Goal: Task Accomplishment & Management: Use online tool/utility

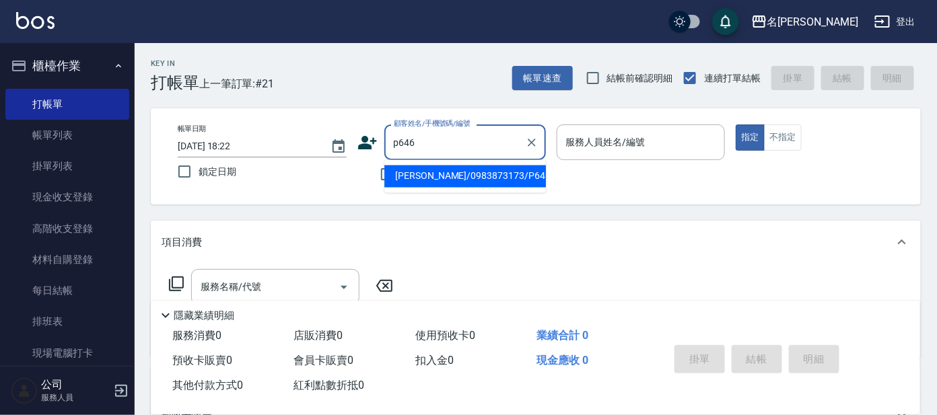
click at [447, 142] on input "p646" at bounding box center [454, 143] width 129 height 24
click at [444, 169] on li "[PERSON_NAME]/0983873173/P646" at bounding box center [465, 177] width 162 height 22
type input "[PERSON_NAME]/0983873173/P646"
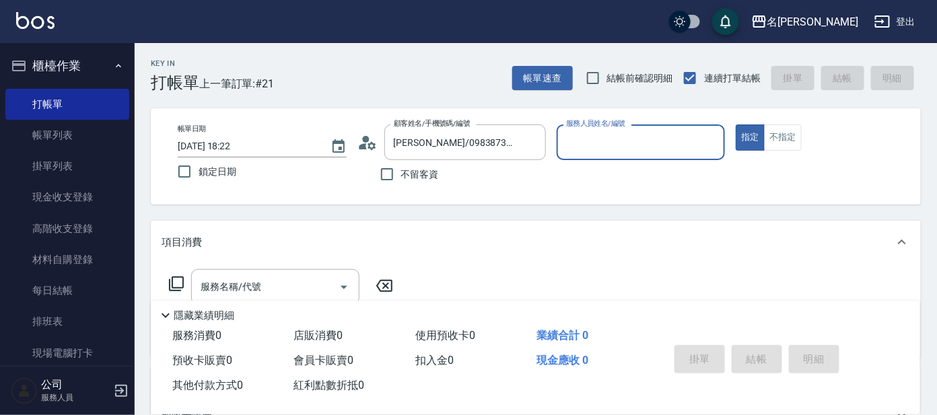
click at [627, 139] on input "服務人員姓名/編號" at bounding box center [641, 143] width 157 height 24
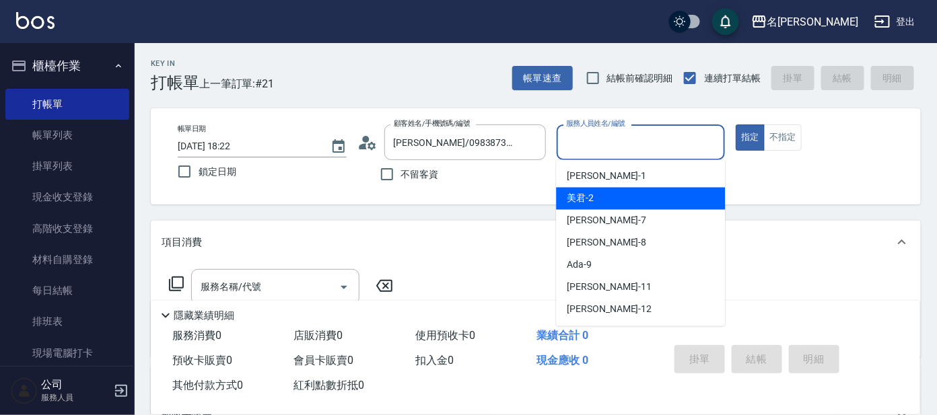
click at [622, 192] on div "美君 -2" at bounding box center [640, 199] width 169 height 22
type input "美君-2"
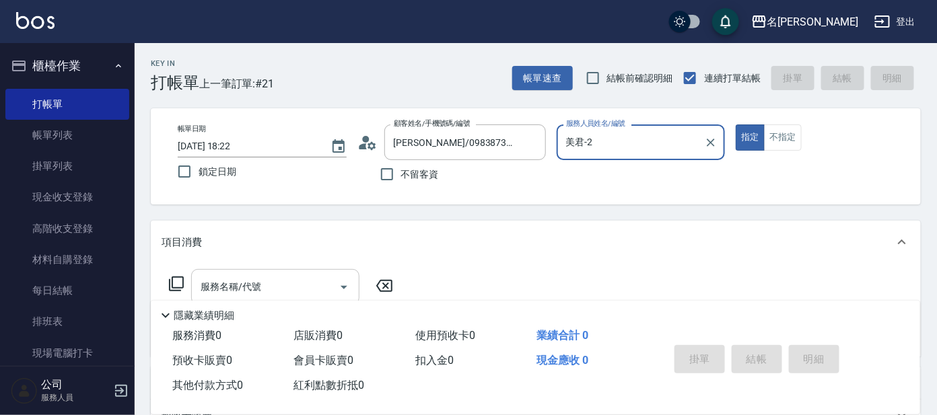
click at [280, 294] on input "服務名稱/代號" at bounding box center [265, 287] width 136 height 24
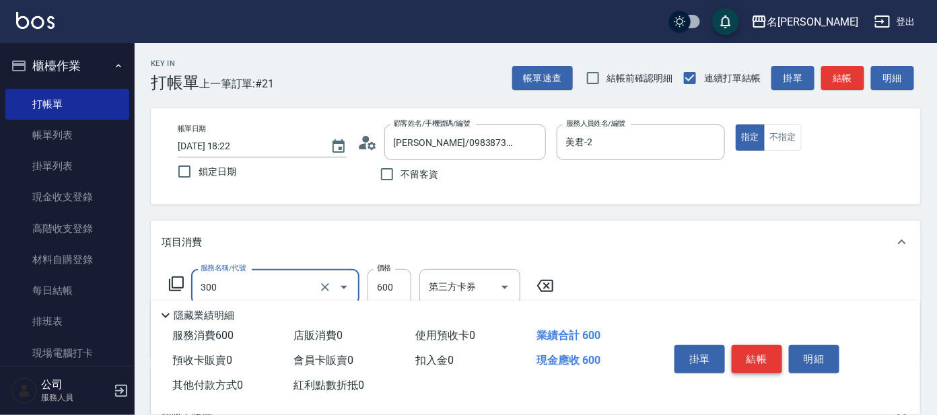
type input "剪髮 講師級設計師(300)"
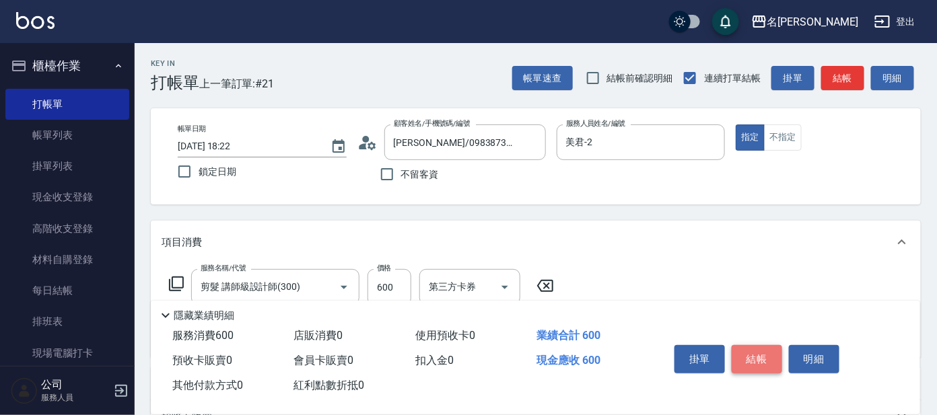
click at [756, 367] on button "結帳" at bounding box center [757, 359] width 50 height 28
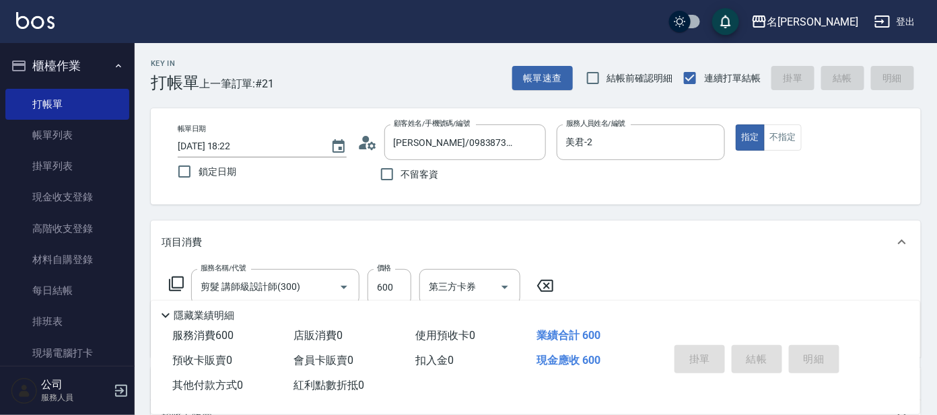
type input "[DATE] 19:19"
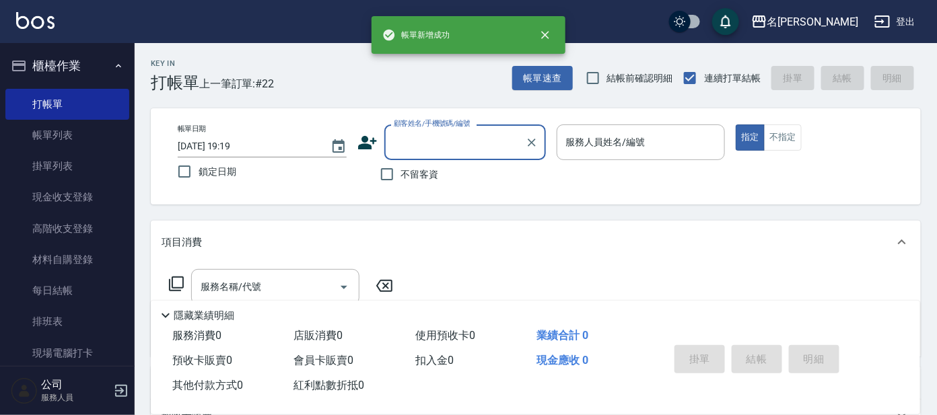
click at [95, 66] on button "櫃檯作業" at bounding box center [67, 65] width 124 height 35
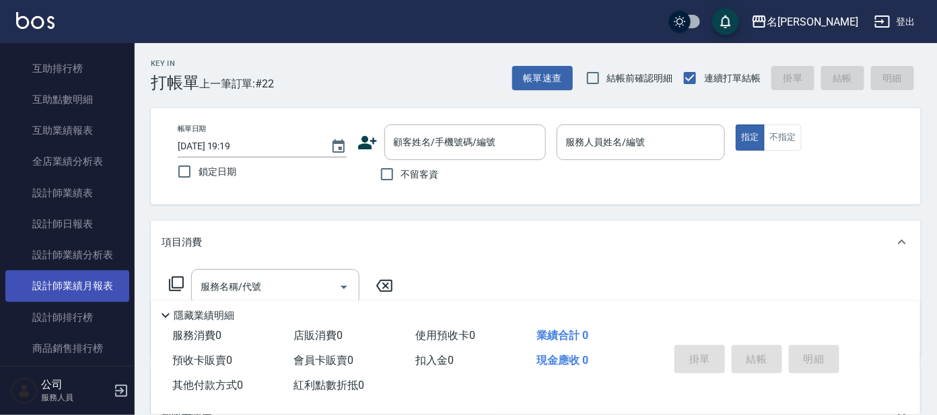
scroll to position [252, 0]
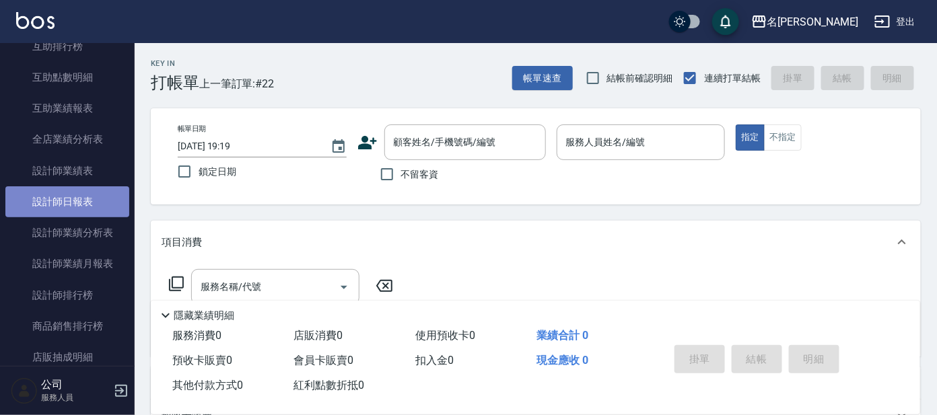
click at [71, 204] on link "設計師日報表" at bounding box center [67, 201] width 124 height 31
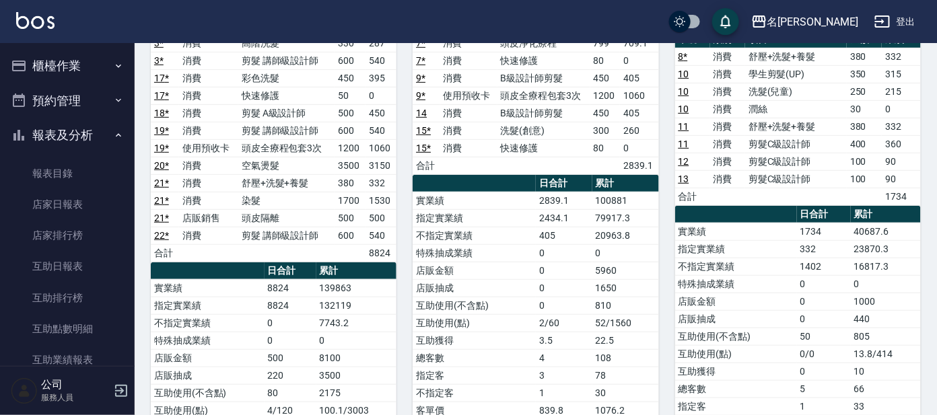
click at [39, 63] on button "櫃檯作業" at bounding box center [67, 65] width 124 height 35
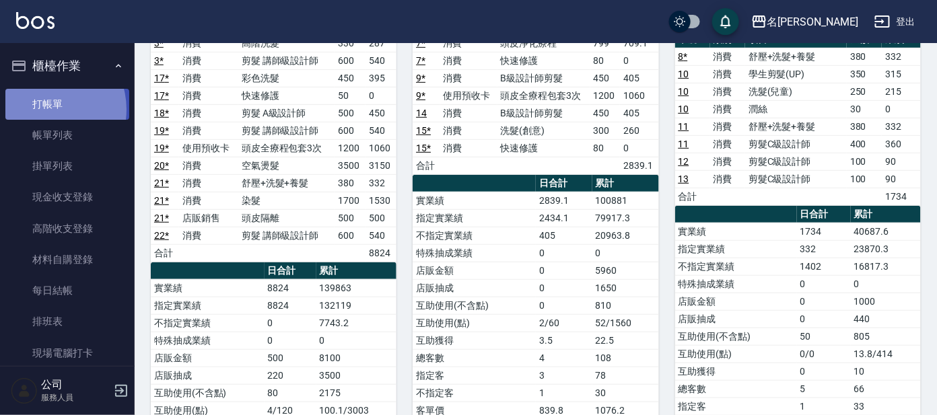
click at [46, 109] on link "打帳單" at bounding box center [67, 104] width 124 height 31
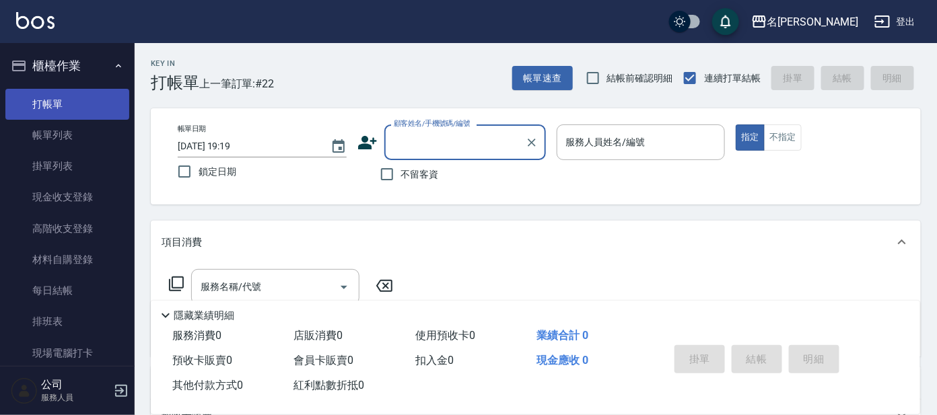
click at [46, 109] on link "打帳單" at bounding box center [67, 104] width 124 height 31
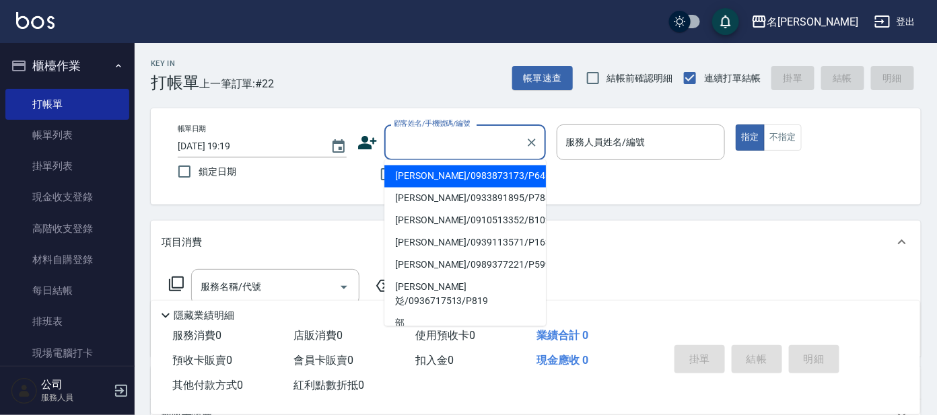
click at [430, 151] on input "顧客姓名/手機號碼/編號" at bounding box center [454, 143] width 129 height 24
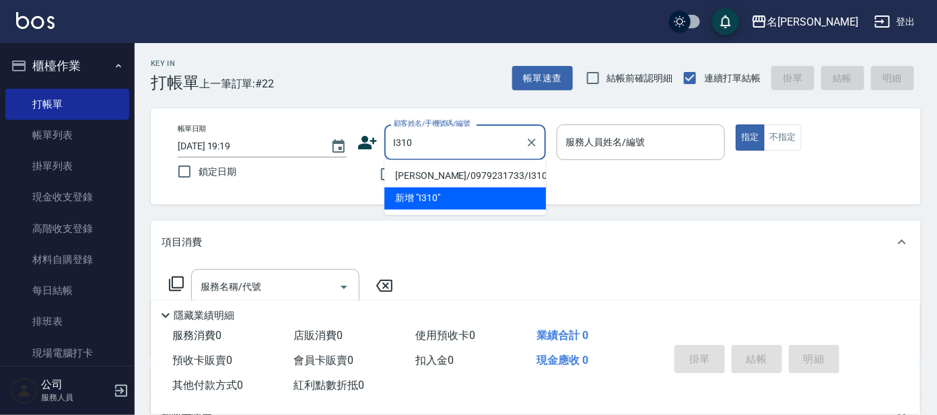
drag, startPoint x: 419, startPoint y: 176, endPoint x: 411, endPoint y: 175, distance: 7.4
click at [419, 174] on li "[PERSON_NAME]/0979231733/I310" at bounding box center [465, 177] width 162 height 22
type input "[PERSON_NAME]/0979231733/I310"
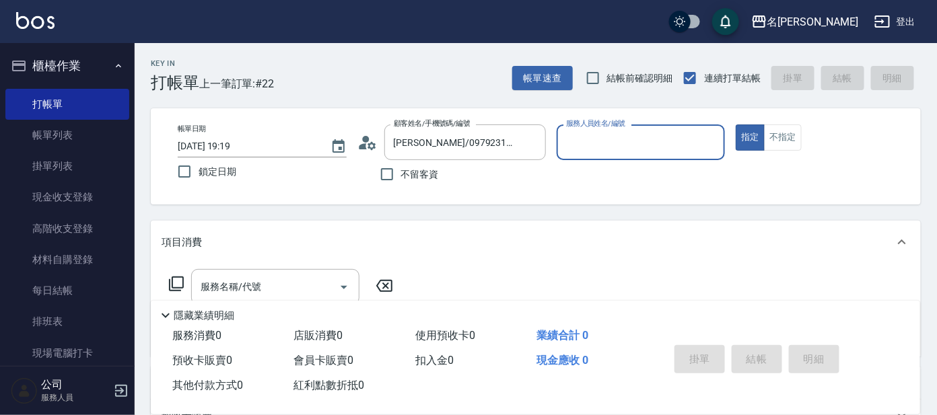
type input "Ada-9"
click at [173, 287] on icon at bounding box center [176, 284] width 16 height 16
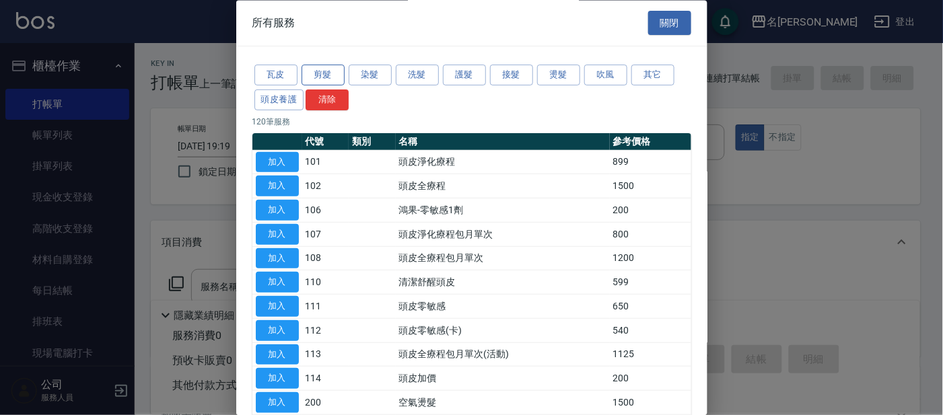
click at [320, 74] on button "剪髮" at bounding box center [322, 75] width 43 height 21
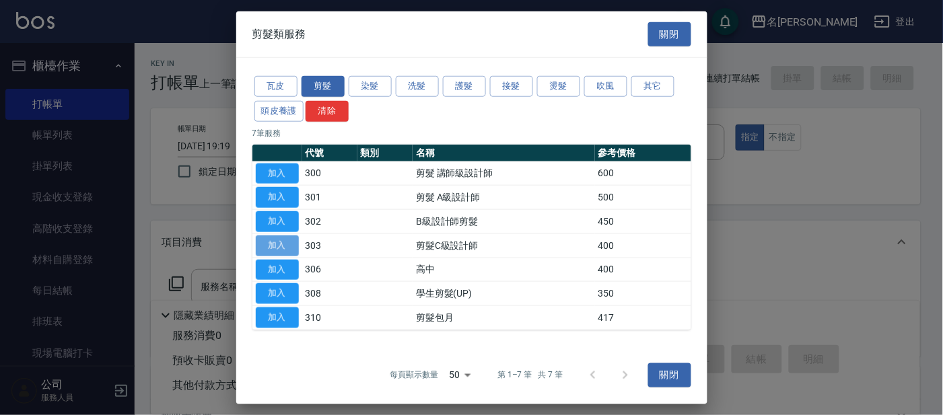
click at [281, 242] on button "加入" at bounding box center [277, 246] width 43 height 21
type input "剪髮C級設計師(303)"
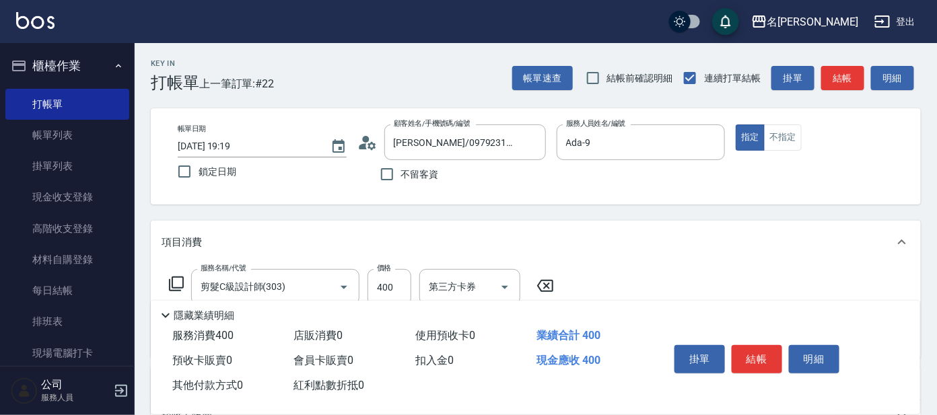
click at [749, 353] on button "結帳" at bounding box center [757, 359] width 50 height 28
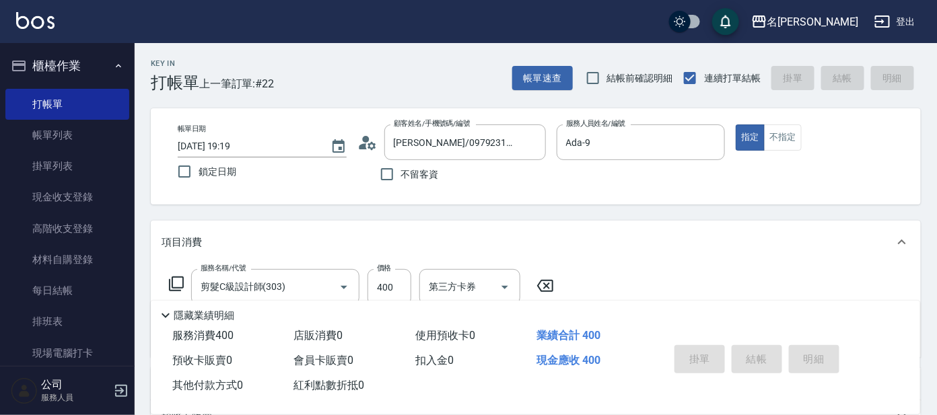
type input "[DATE] 19:44"
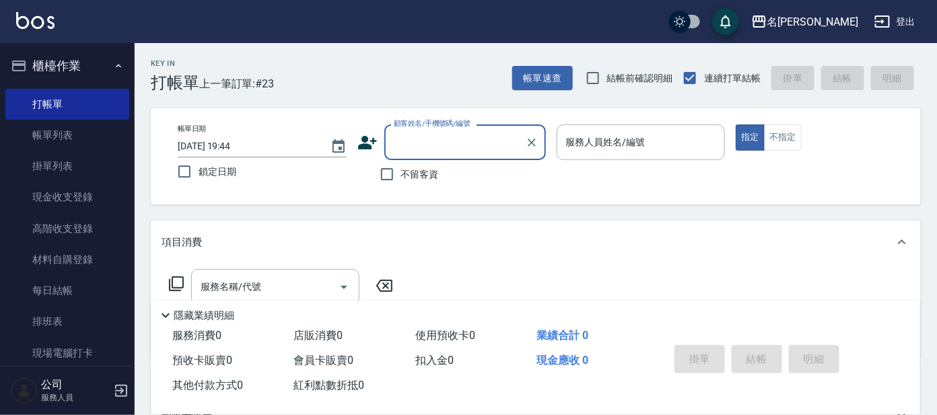
click at [738, 367] on div "掛單 結帳 明細" at bounding box center [757, 361] width 176 height 42
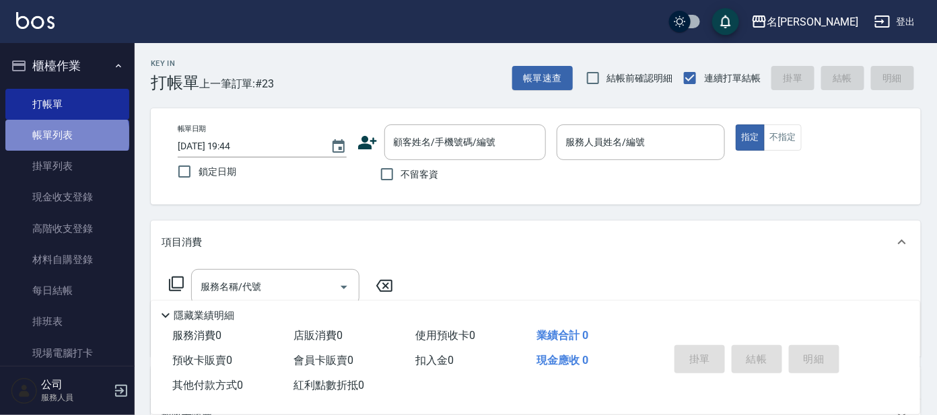
click at [66, 137] on link "帳單列表" at bounding box center [67, 135] width 124 height 31
click at [65, 137] on link "帳單列表" at bounding box center [67, 135] width 124 height 31
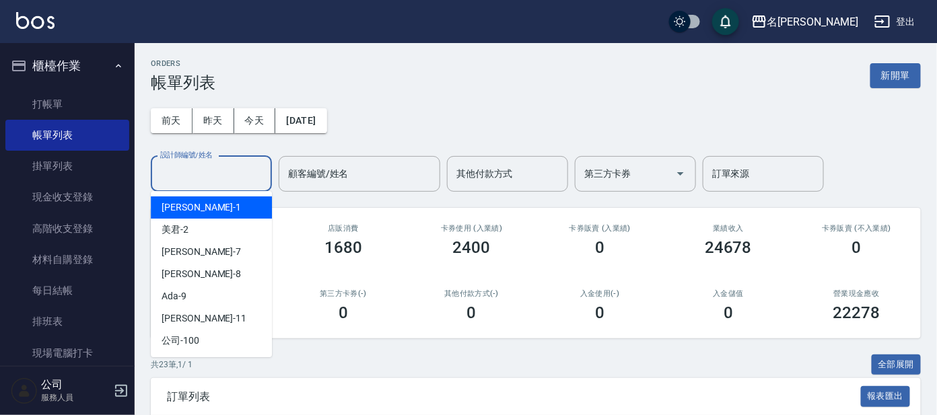
click at [190, 167] on input "設計師編號/姓名" at bounding box center [211, 174] width 109 height 24
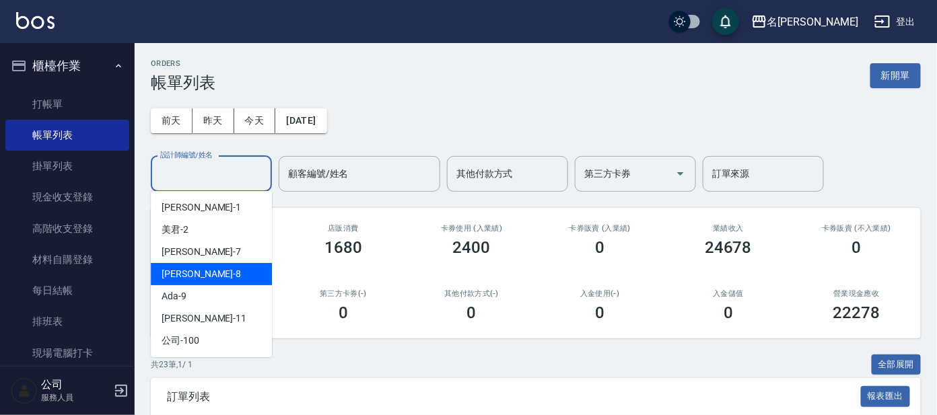
click at [222, 281] on div "[PERSON_NAME] -8" at bounding box center [211, 274] width 121 height 22
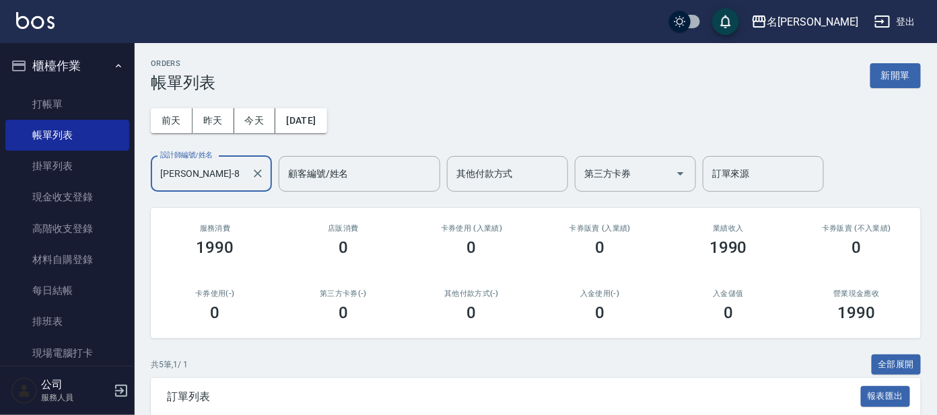
click at [209, 177] on input "[PERSON_NAME]-8" at bounding box center [201, 174] width 89 height 24
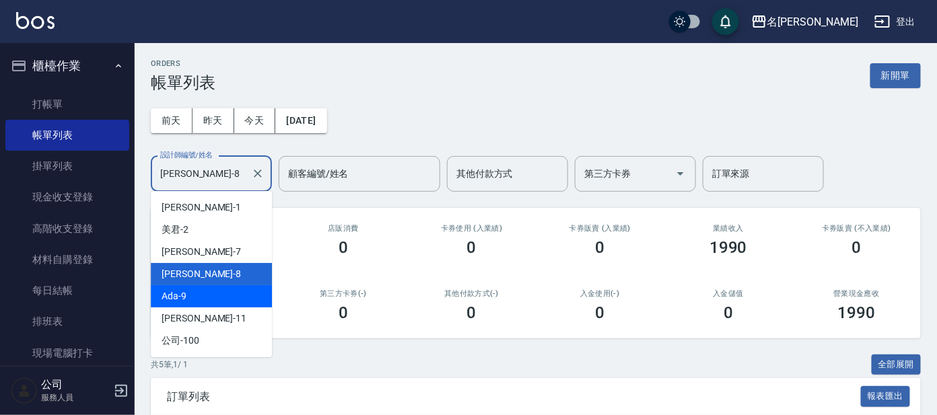
click at [215, 300] on div "Ada -9" at bounding box center [211, 296] width 121 height 22
type input "Ada-9"
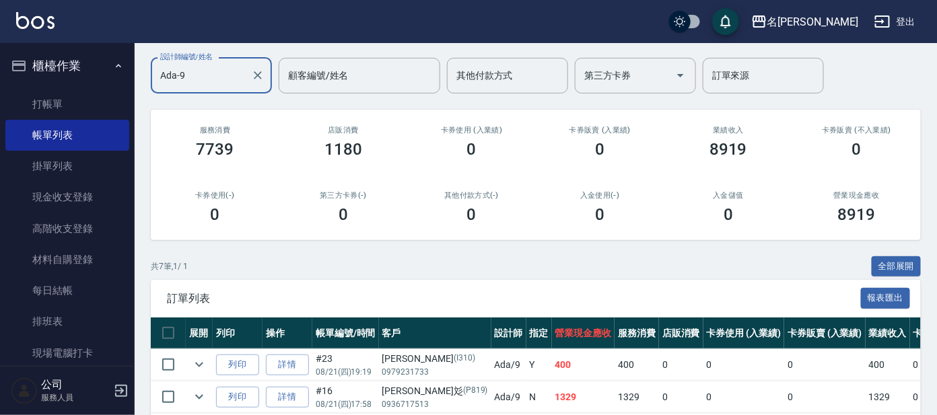
scroll to position [168, 0]
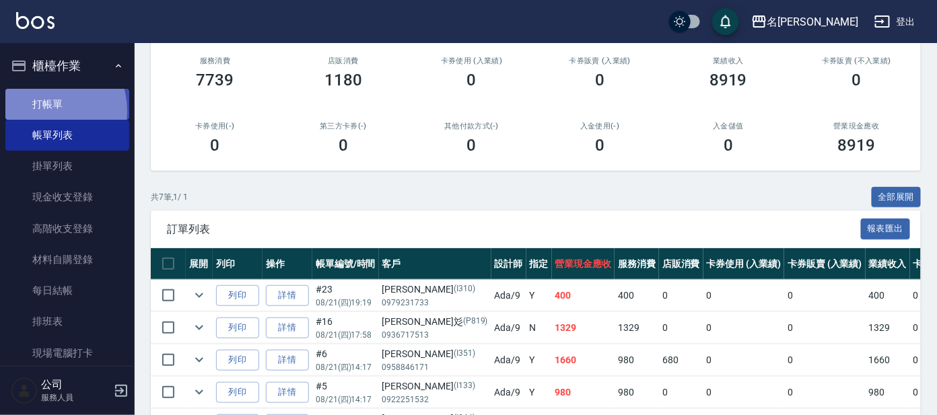
click at [44, 110] on link "打帳單" at bounding box center [67, 104] width 124 height 31
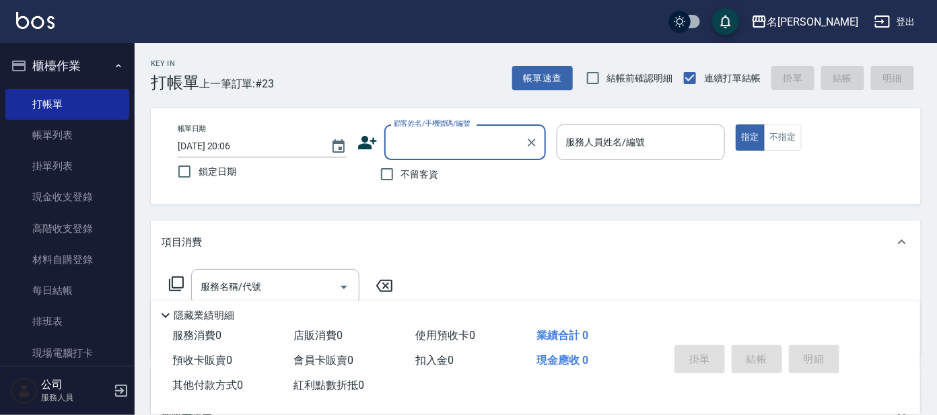
click at [471, 146] on input "顧客姓名/手機號碼/編號" at bounding box center [454, 143] width 129 height 24
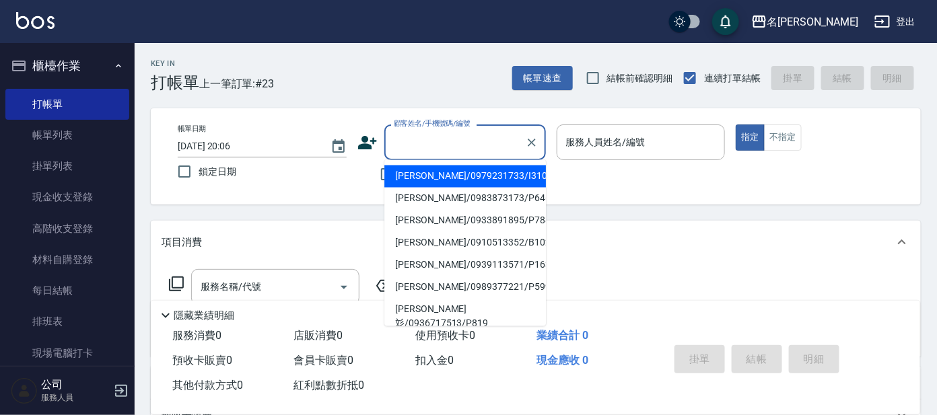
click at [444, 171] on li "[PERSON_NAME]/0979231733/I310" at bounding box center [465, 177] width 162 height 22
type input "[PERSON_NAME]/0979231733/I310"
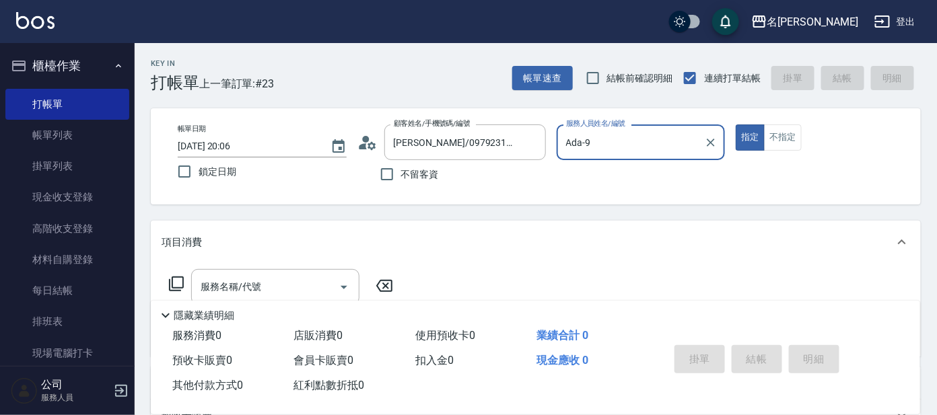
type input "Ada-9"
click at [230, 276] on div "服務名稱/代號 服務名稱/代號" at bounding box center [275, 287] width 168 height 36
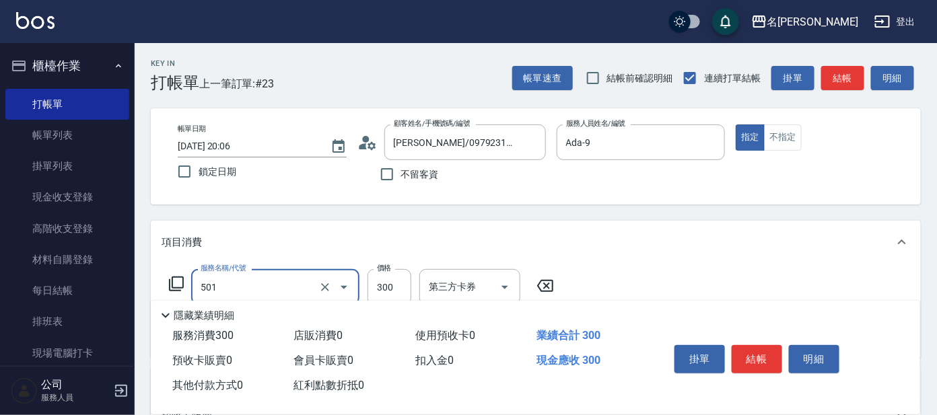
type input "洗髮(創意)(501)"
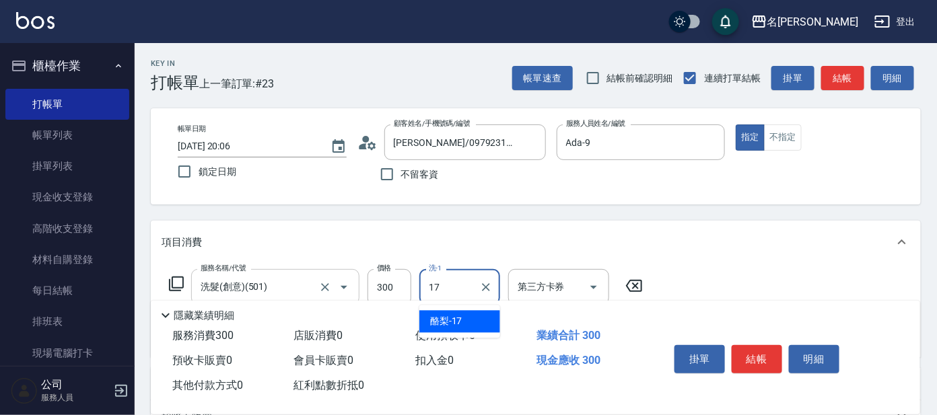
type input "酪梨-17"
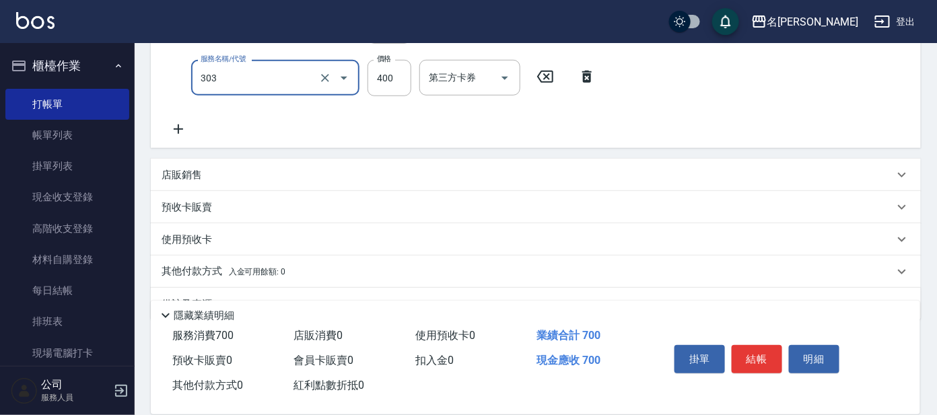
scroll to position [292, 0]
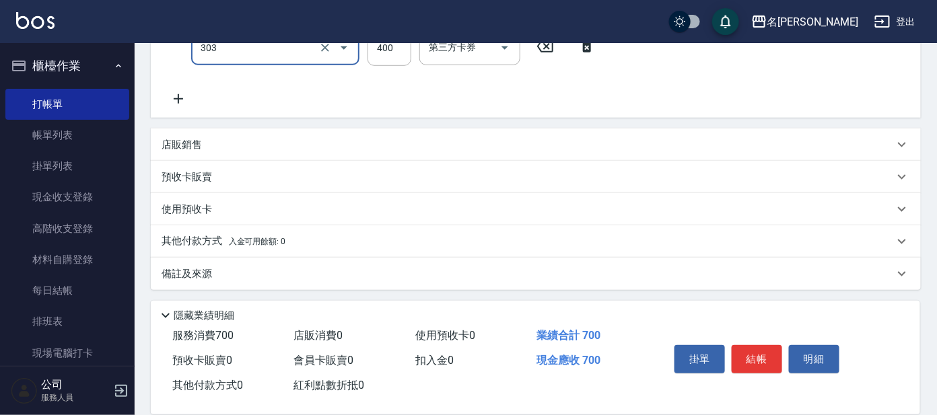
type input "剪髮C級設計師(303)"
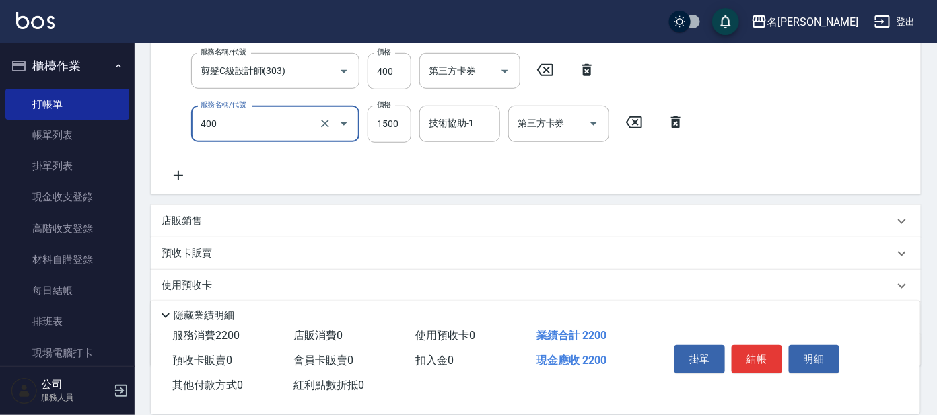
type input "染髮(400)"
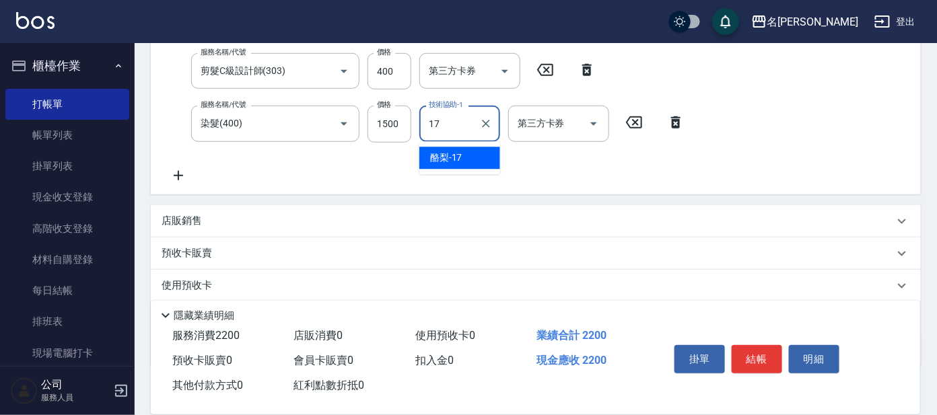
type input "酪梨-17"
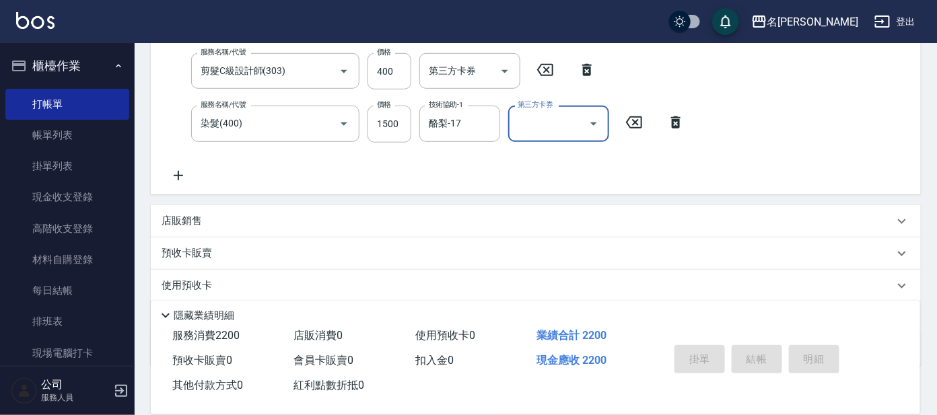
scroll to position [0, 0]
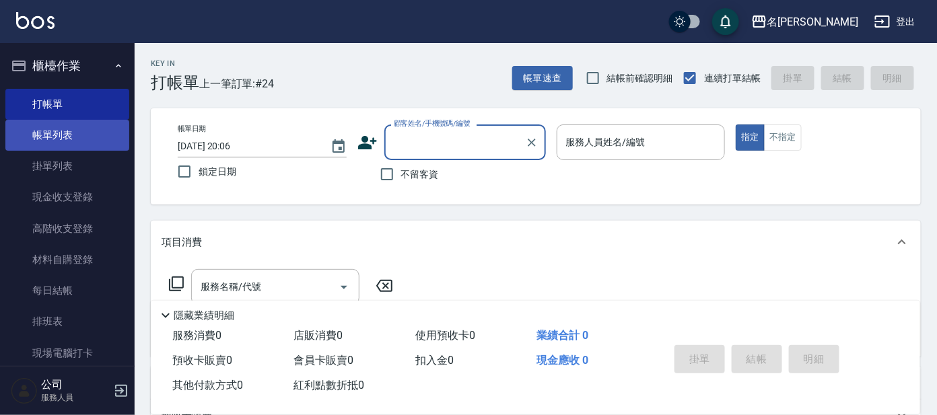
click at [47, 139] on link "帳單列表" at bounding box center [67, 135] width 124 height 31
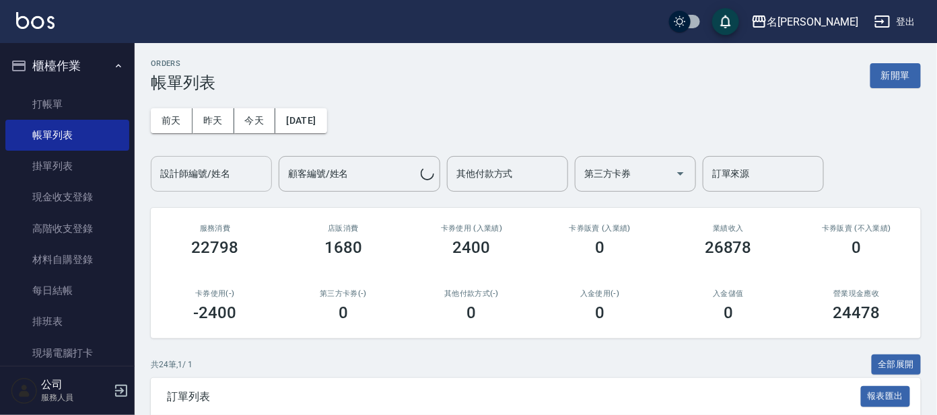
click at [244, 174] on input "設計師編號/姓名" at bounding box center [211, 174] width 109 height 24
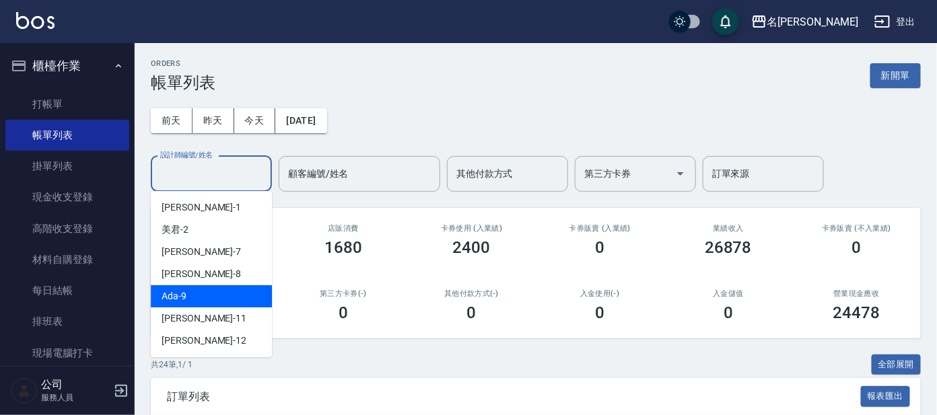
click at [209, 297] on div "Ada -9" at bounding box center [211, 296] width 121 height 22
type input "Ada-9"
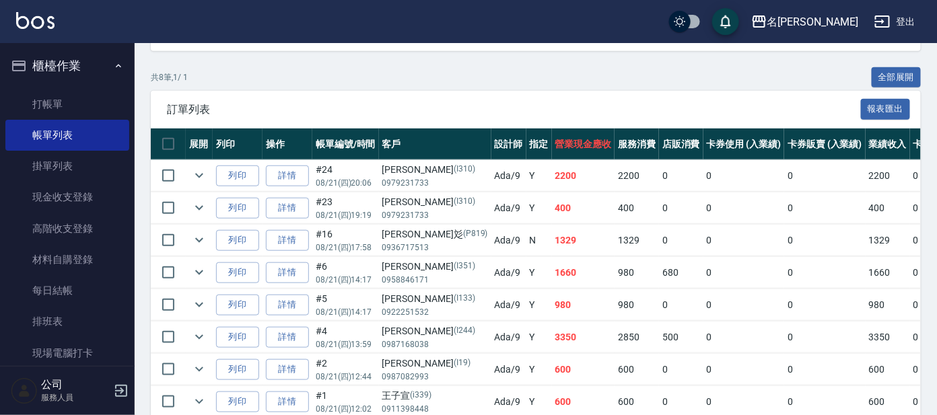
scroll to position [336, 0]
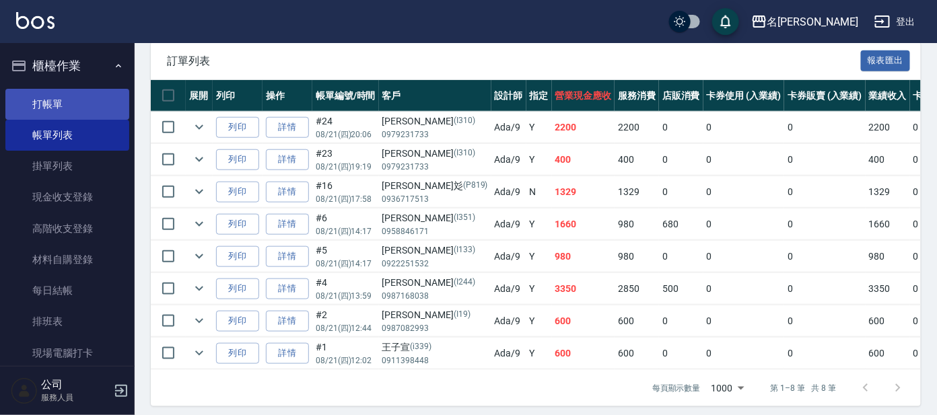
click at [54, 98] on link "打帳單" at bounding box center [67, 104] width 124 height 31
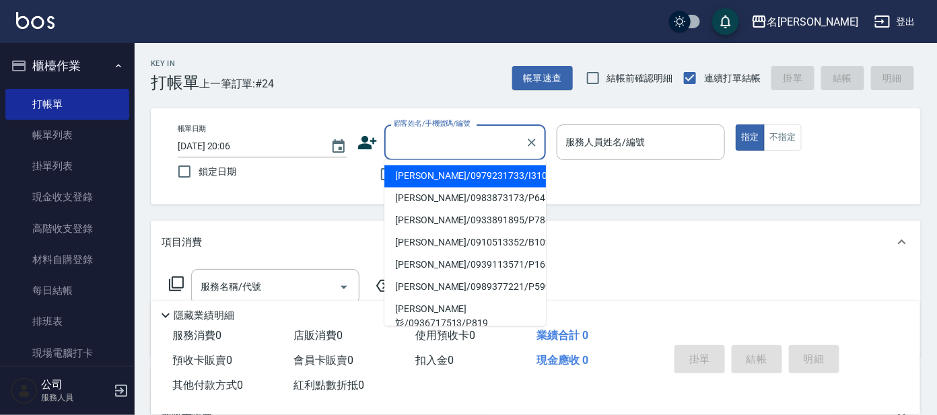
click at [413, 137] on input "顧客姓名/手機號碼/編號" at bounding box center [454, 143] width 129 height 24
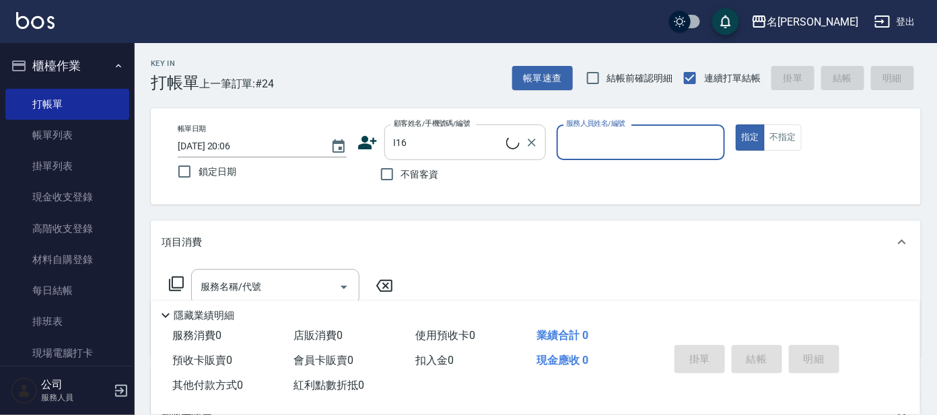
type input "[PERSON_NAME]/09000000003/I16"
click at [736, 124] on button "指定" at bounding box center [750, 137] width 29 height 26
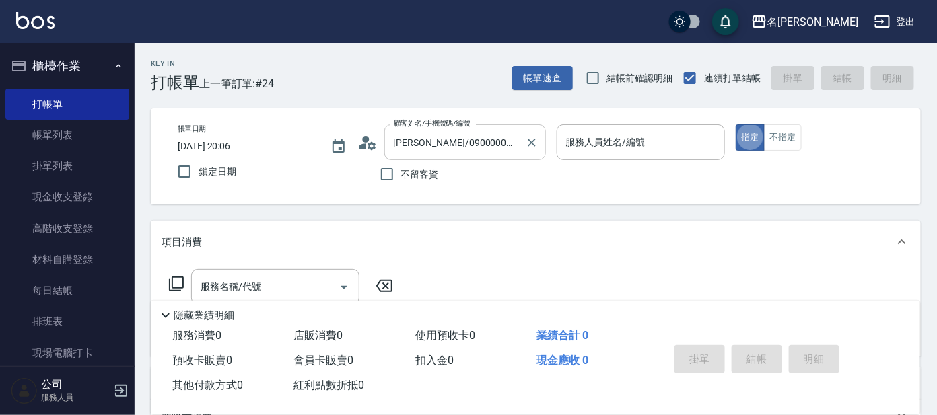
type button "true"
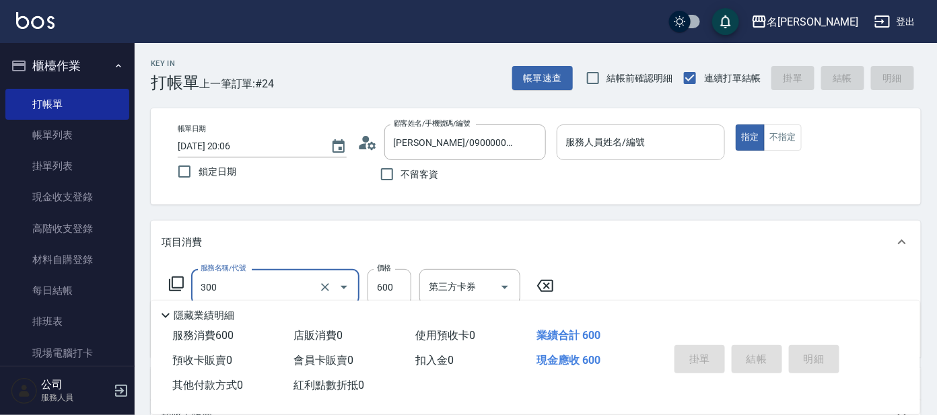
click at [637, 124] on div "服務人員姓名/編號" at bounding box center [641, 142] width 169 height 36
type input "剪髮 講師級設計師(300)"
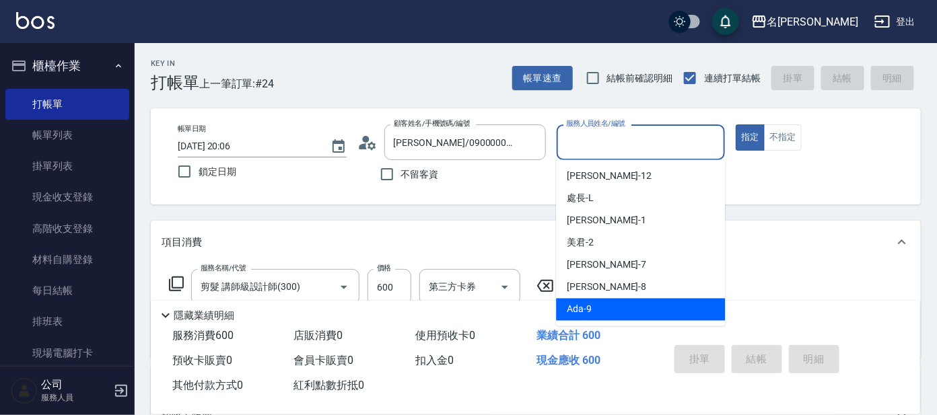
click at [611, 308] on div "Ada -9" at bounding box center [640, 310] width 169 height 22
type input "Ada-9"
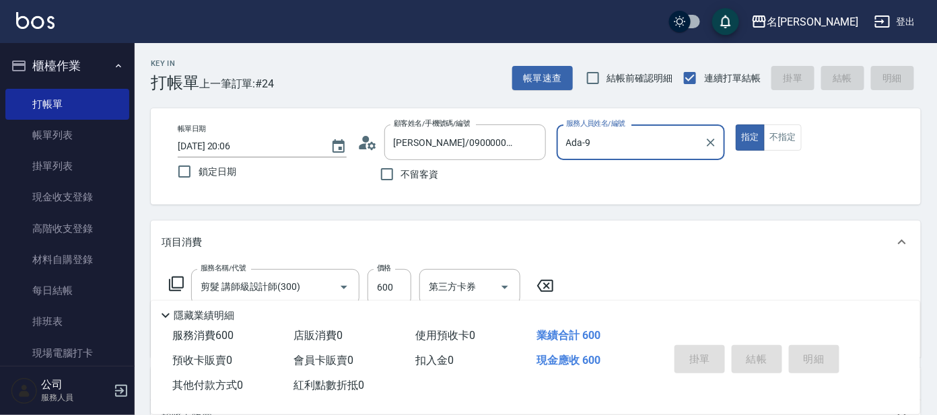
type input "[DATE] 20:07"
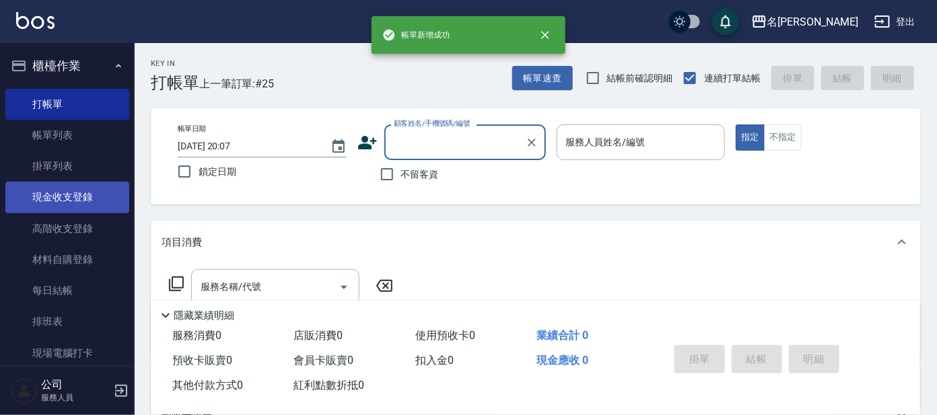
click at [70, 197] on link "現金收支登錄" at bounding box center [67, 197] width 124 height 31
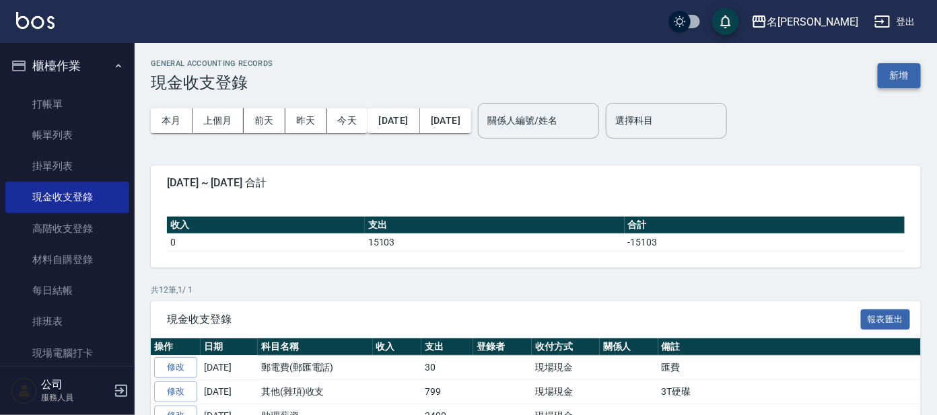
click at [892, 77] on button "新增" at bounding box center [899, 75] width 43 height 25
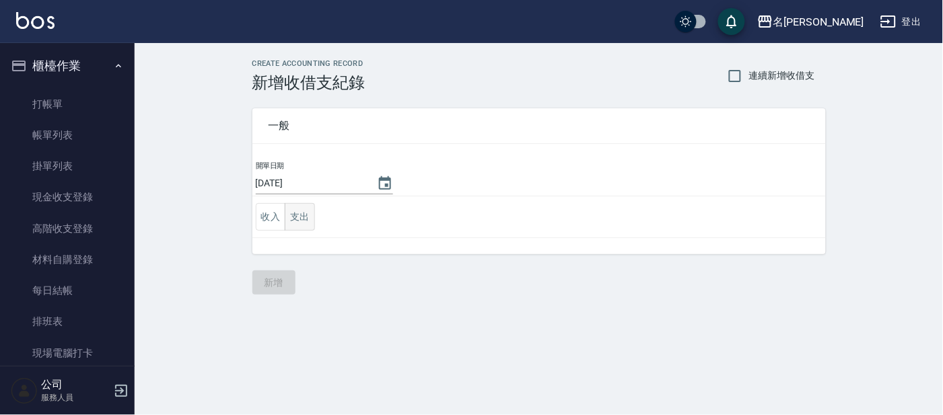
click at [289, 218] on button "支出" at bounding box center [300, 217] width 30 height 28
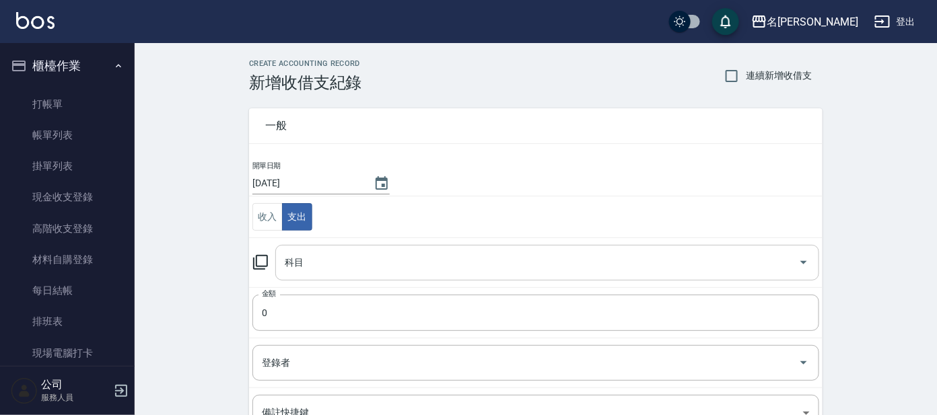
click at [335, 248] on div "科目" at bounding box center [547, 263] width 544 height 36
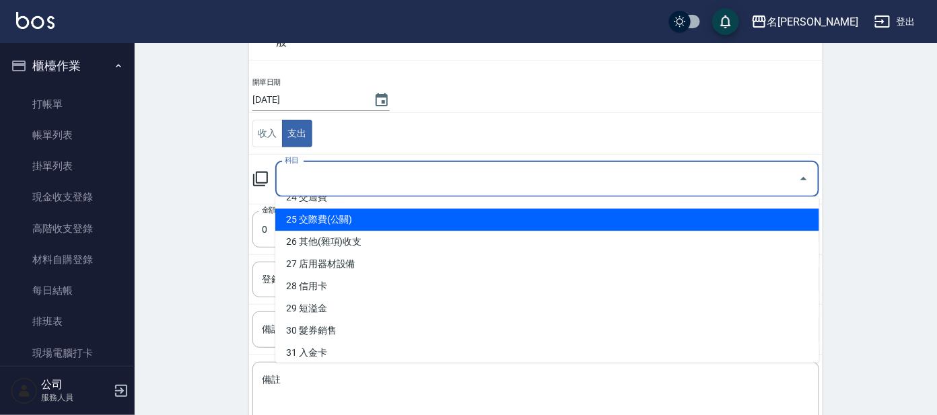
scroll to position [519, 0]
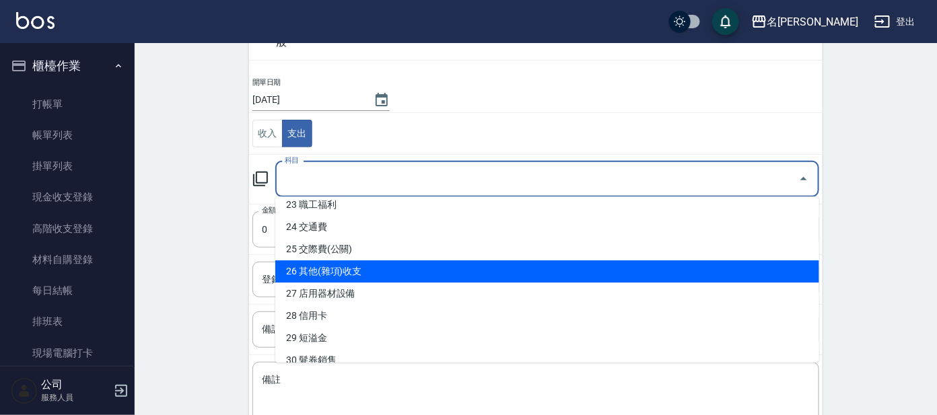
click at [407, 261] on li "26 其他(雜項)收支" at bounding box center [547, 271] width 544 height 22
type input "26 其他(雜項)收支"
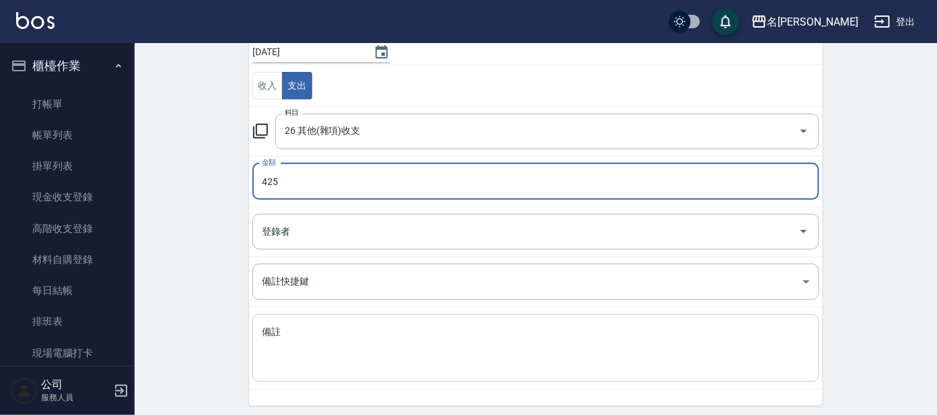
scroll to position [178, 0]
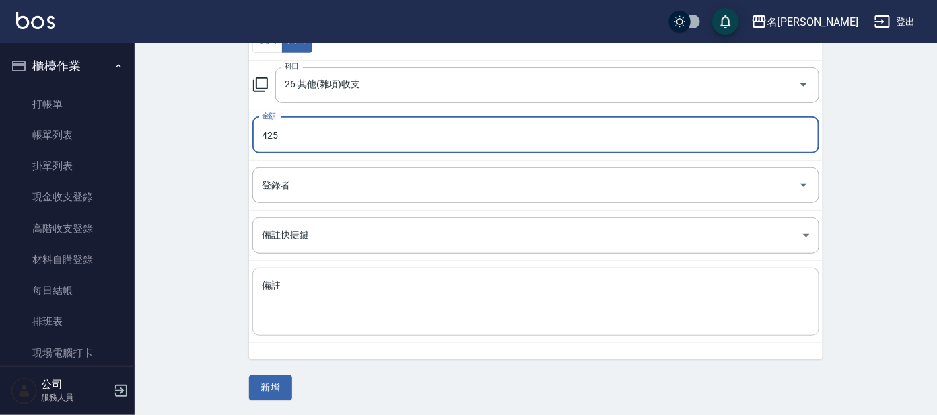
type input "425"
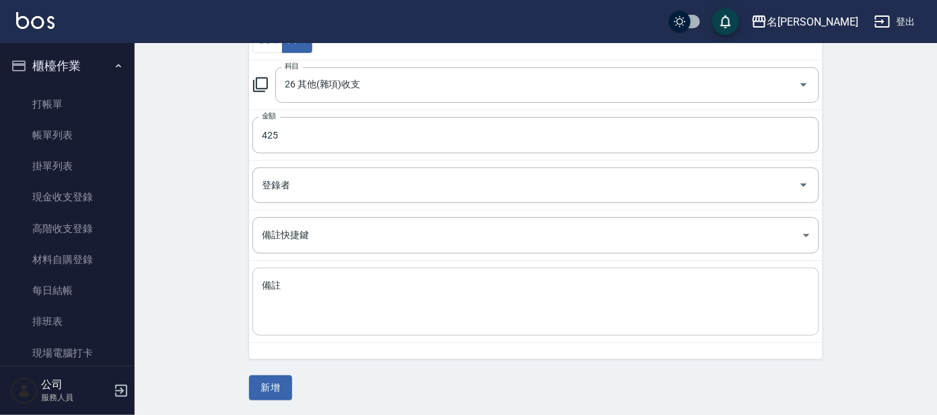
click at [361, 332] on div "x 備註" at bounding box center [535, 302] width 567 height 68
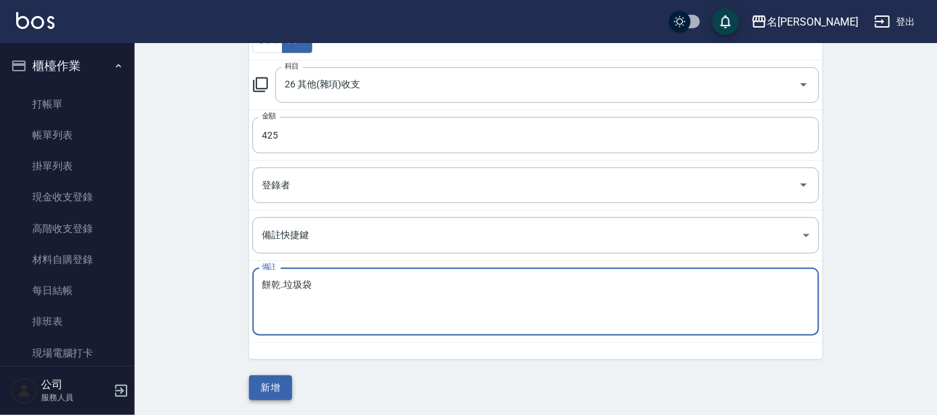
type textarea "餅乾.垃圾袋"
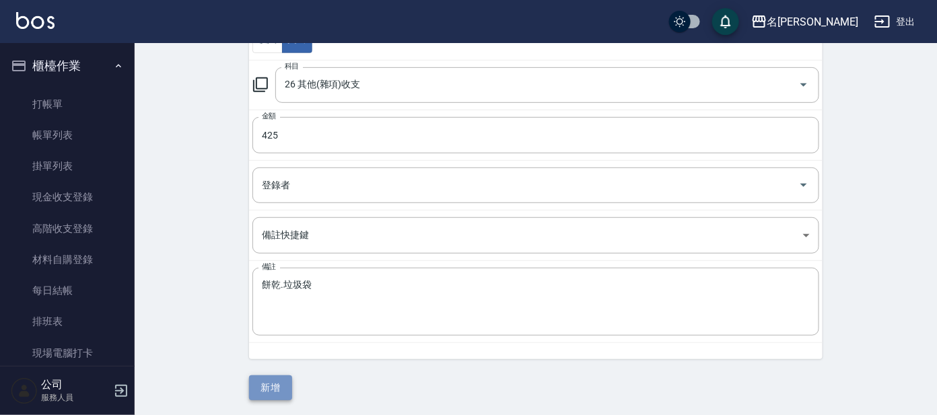
click at [260, 377] on button "新增" at bounding box center [270, 388] width 43 height 25
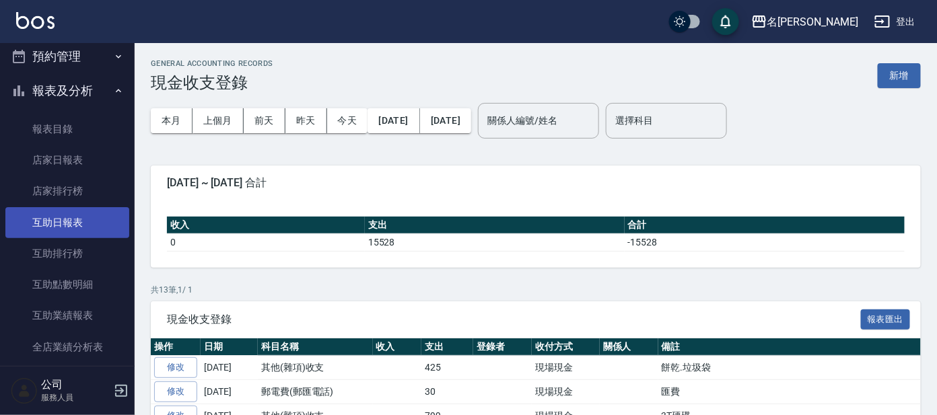
scroll to position [336, 0]
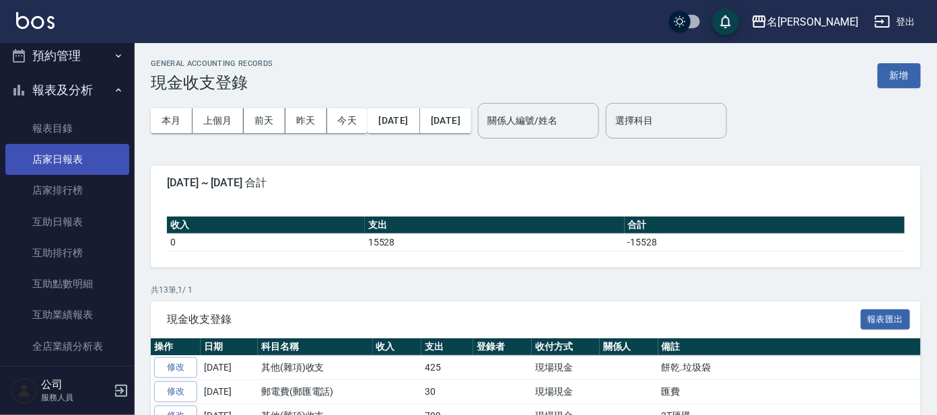
click at [80, 149] on link "店家日報表" at bounding box center [67, 159] width 124 height 31
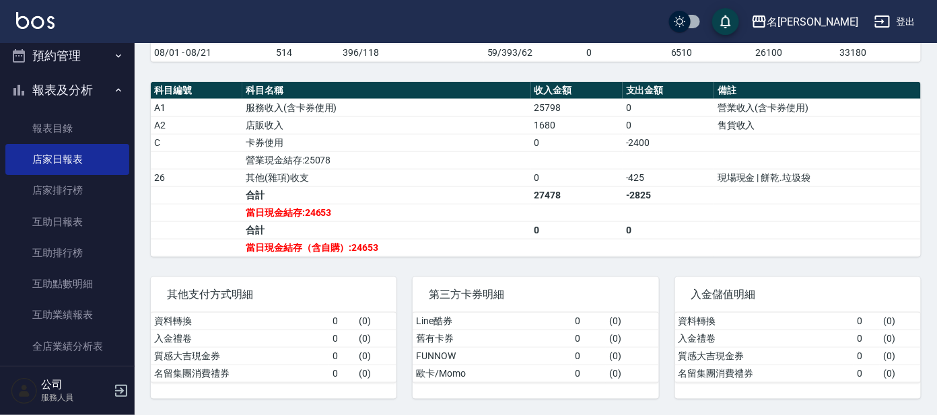
scroll to position [416, 0]
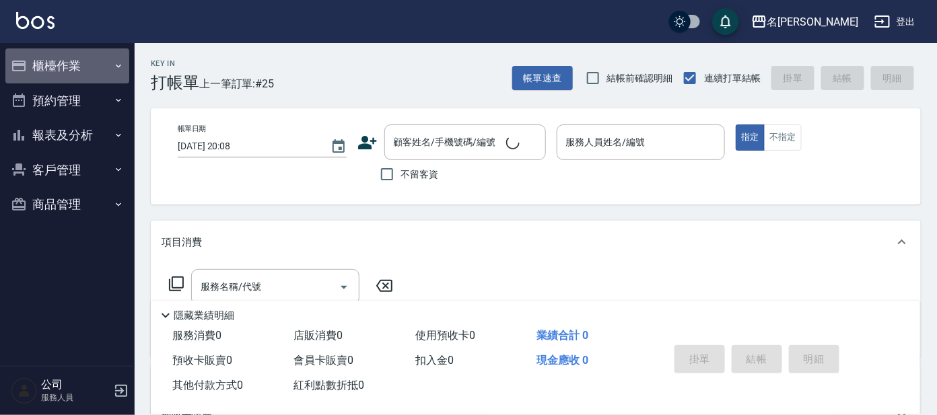
click at [101, 72] on button "櫃檯作業" at bounding box center [67, 65] width 124 height 35
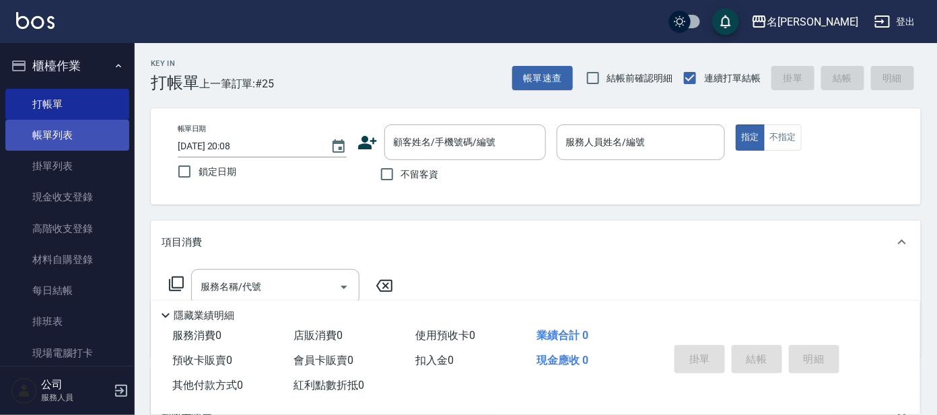
click at [88, 131] on link "帳單列表" at bounding box center [67, 135] width 124 height 31
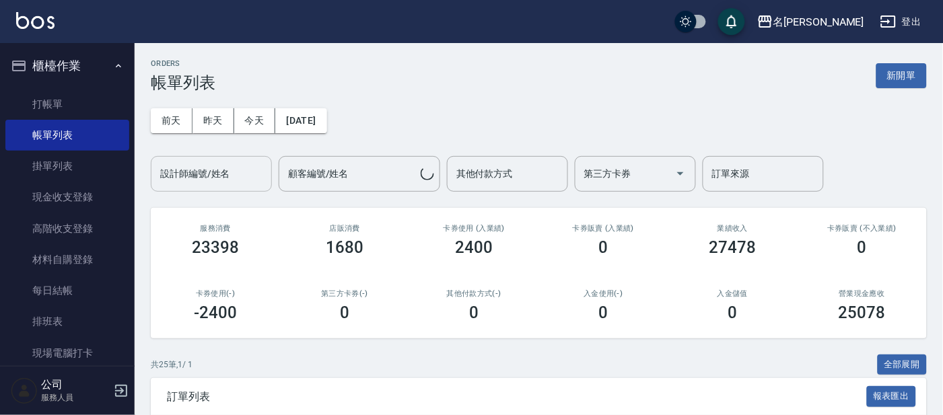
click at [219, 168] on div "設計師編號/姓名 設計師編號/姓名" at bounding box center [211, 174] width 121 height 36
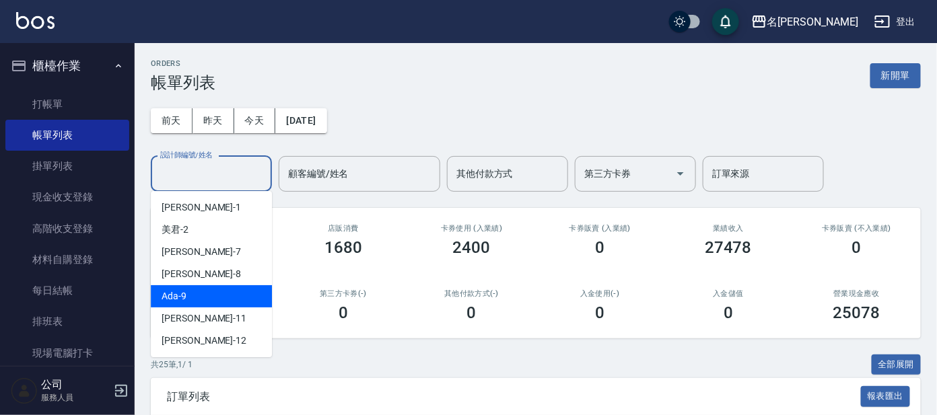
click at [233, 291] on div "Ada -9" at bounding box center [211, 296] width 121 height 22
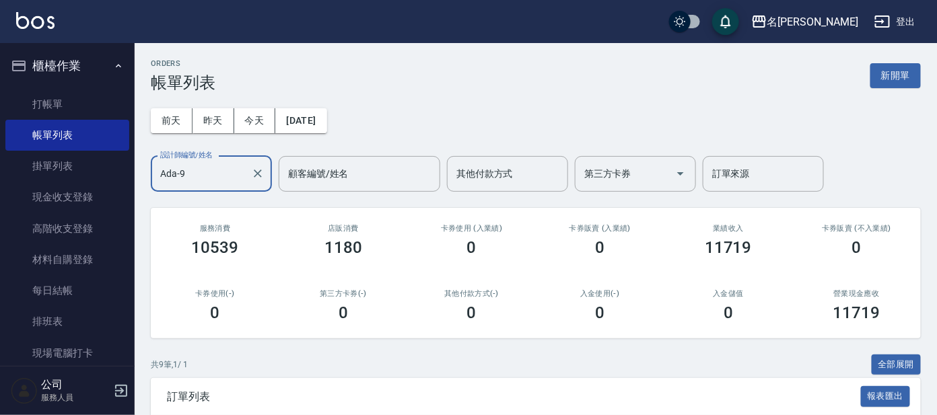
click at [226, 180] on input "Ada-9" at bounding box center [201, 174] width 89 height 24
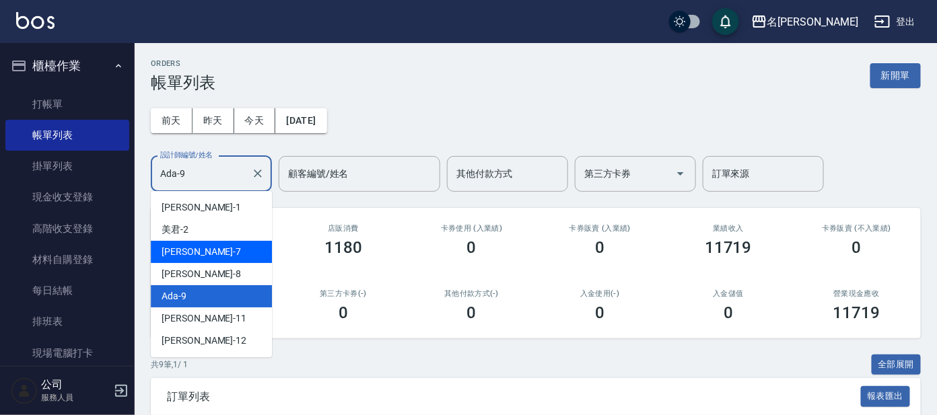
click at [222, 246] on div "小鳳 -7" at bounding box center [211, 252] width 121 height 22
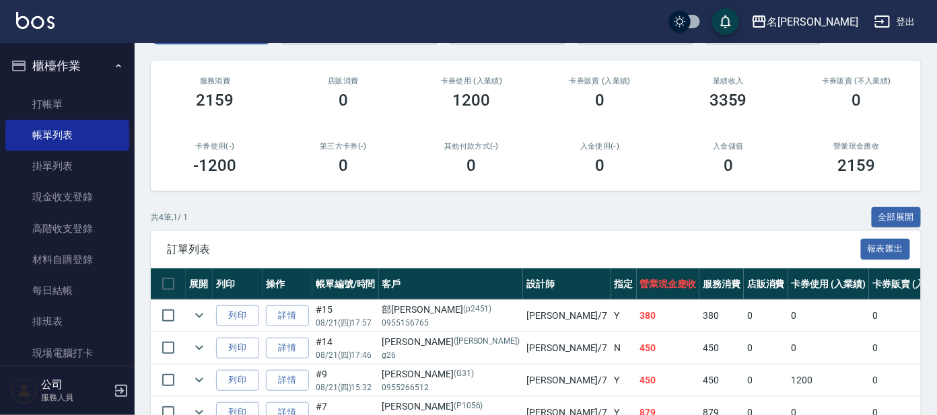
scroll to position [57, 0]
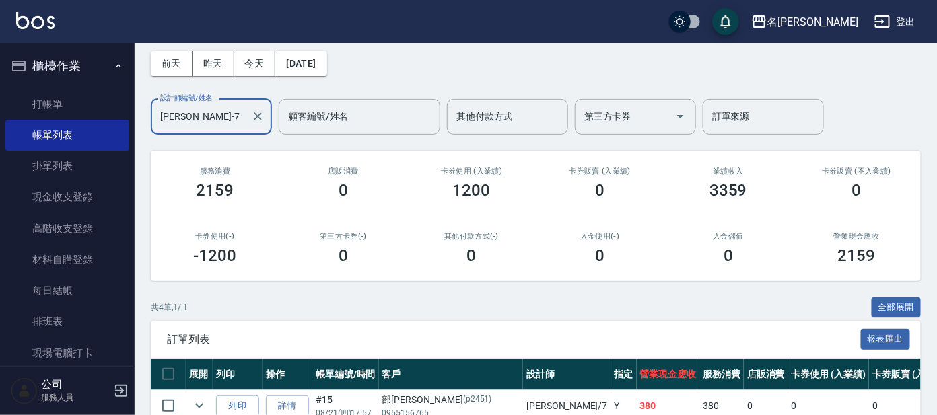
click at [208, 123] on input "小鳳-7" at bounding box center [201, 117] width 89 height 24
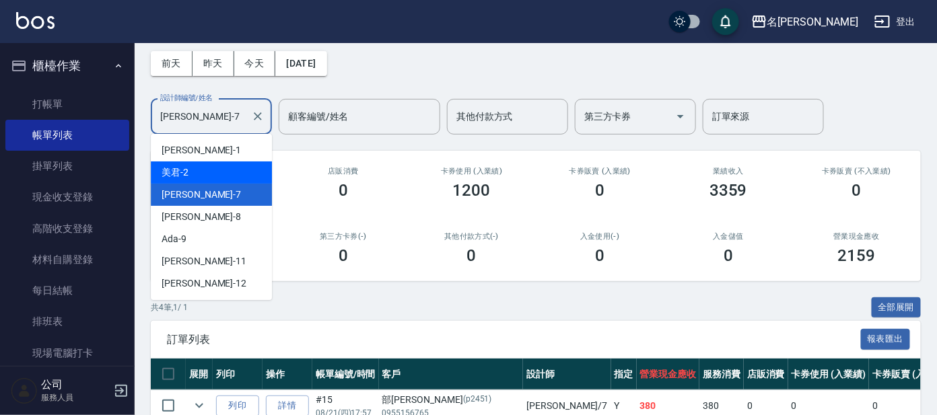
click at [219, 176] on div "美君 -2" at bounding box center [211, 173] width 121 height 22
type input "美君-2"
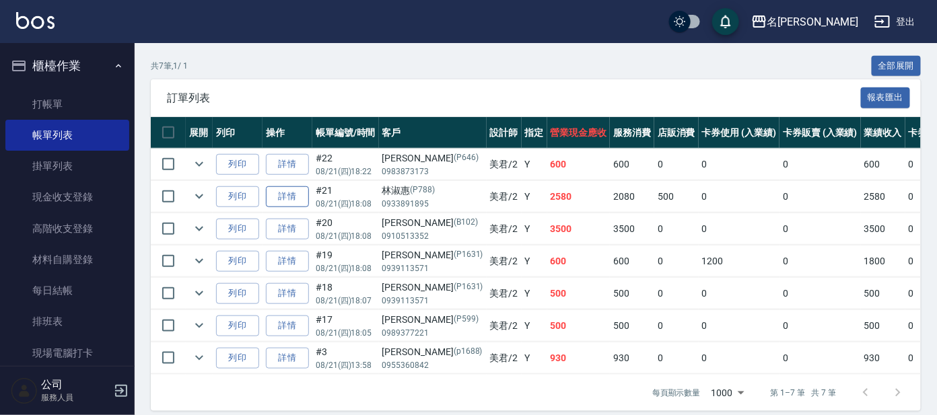
scroll to position [322, 0]
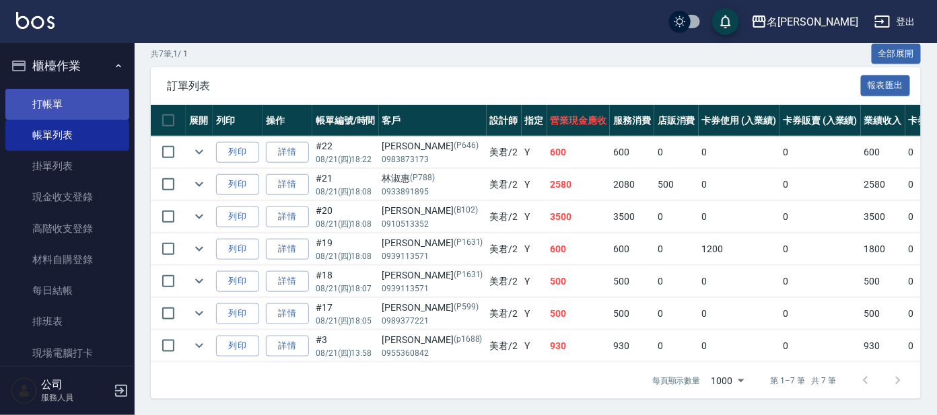
click at [30, 111] on link "打帳單" at bounding box center [67, 104] width 124 height 31
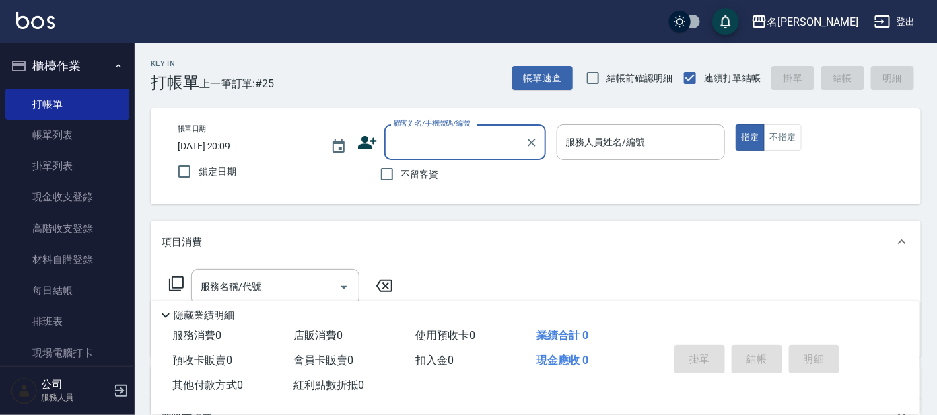
click at [437, 147] on input "顧客姓名/手機號碼/編號" at bounding box center [454, 143] width 129 height 24
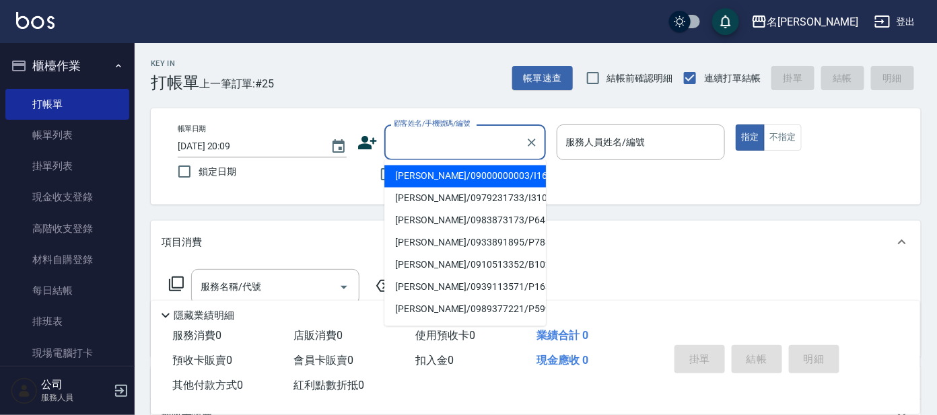
type input "ㄕ"
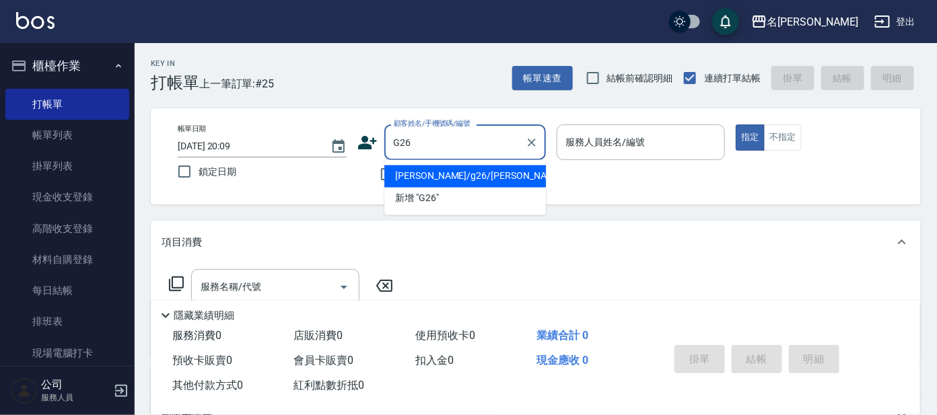
type input "[PERSON_NAME]/g26/[PERSON_NAME]"
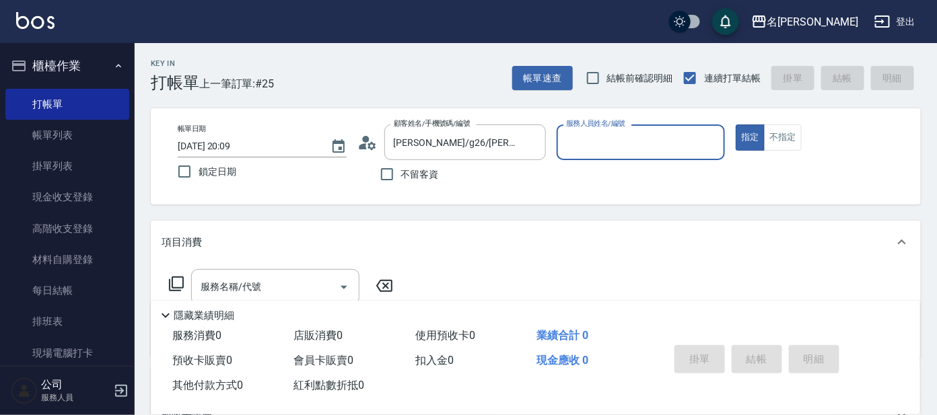
drag, startPoint x: 633, startPoint y: 138, endPoint x: 620, endPoint y: 144, distance: 14.1
click at [633, 139] on input "服務人員姓名/編號" at bounding box center [641, 143] width 157 height 24
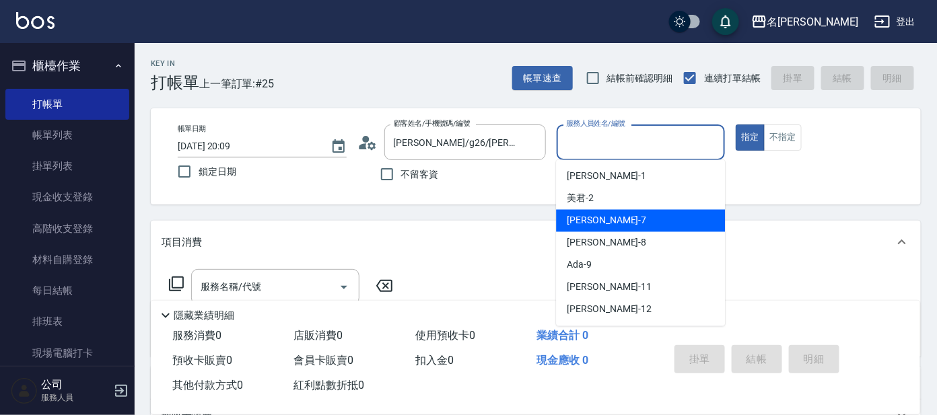
drag, startPoint x: 584, startPoint y: 219, endPoint x: 561, endPoint y: 229, distance: 25.4
click at [583, 219] on span "小鳳 -7" at bounding box center [606, 221] width 79 height 14
type input "小鳳-7"
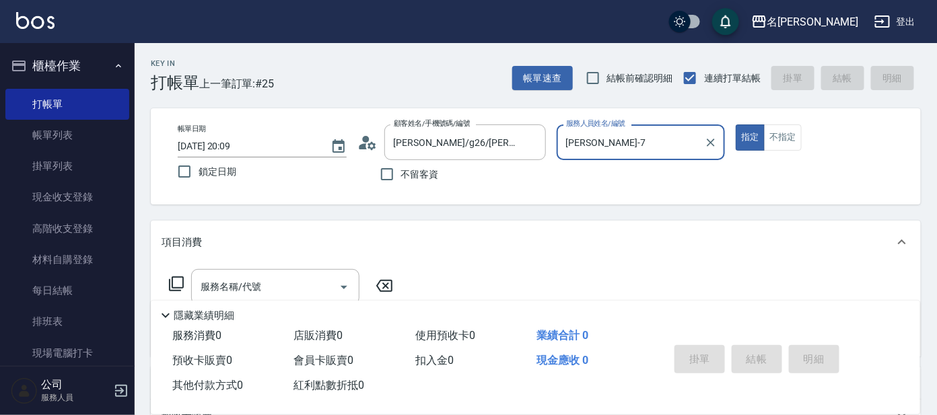
click at [176, 281] on icon at bounding box center [176, 284] width 16 height 16
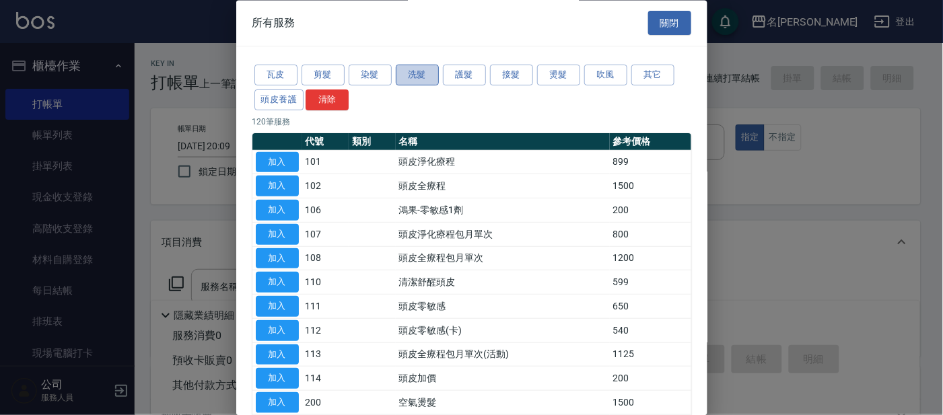
click at [417, 77] on button "洗髮" at bounding box center [417, 75] width 43 height 21
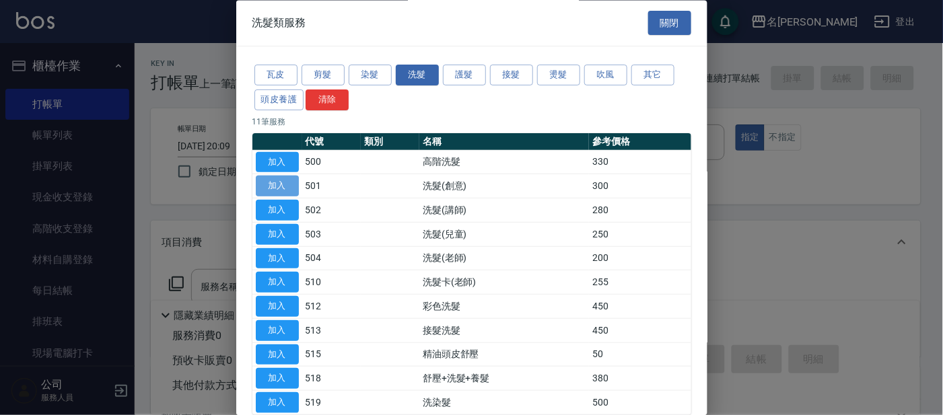
click at [287, 181] on button "加入" at bounding box center [277, 186] width 43 height 21
type input "洗髮(創意)(501)"
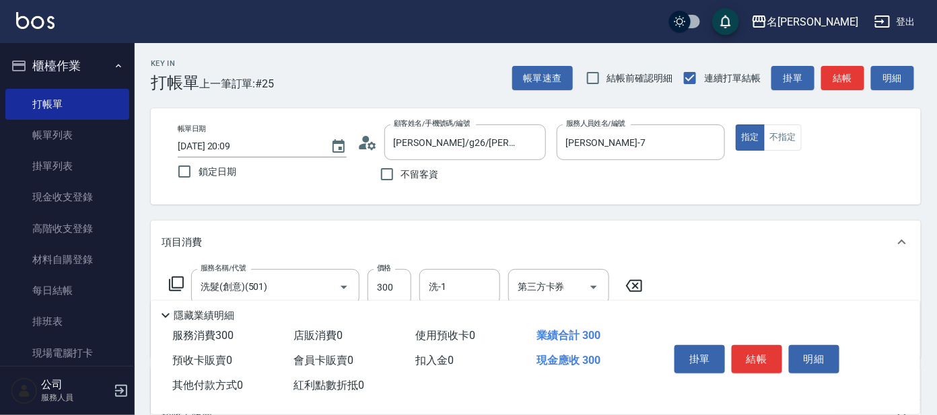
click at [174, 281] on icon at bounding box center [176, 284] width 16 height 16
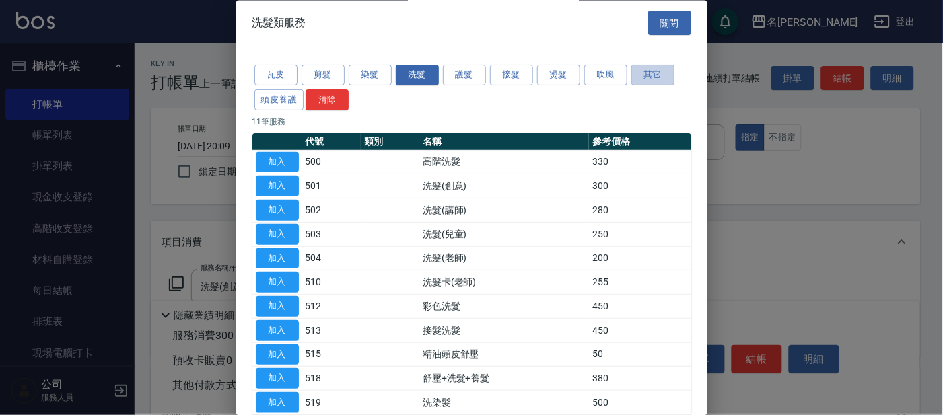
drag, startPoint x: 653, startPoint y: 75, endPoint x: 661, endPoint y: 217, distance: 142.9
click at [655, 106] on div "瓦皮 剪髮 染髮 洗髮 護髮 接髮 燙髮 吹風 其它 頭皮養護 清除" at bounding box center [471, 88] width 439 height 50
click at [649, 76] on button "其它" at bounding box center [652, 75] width 43 height 21
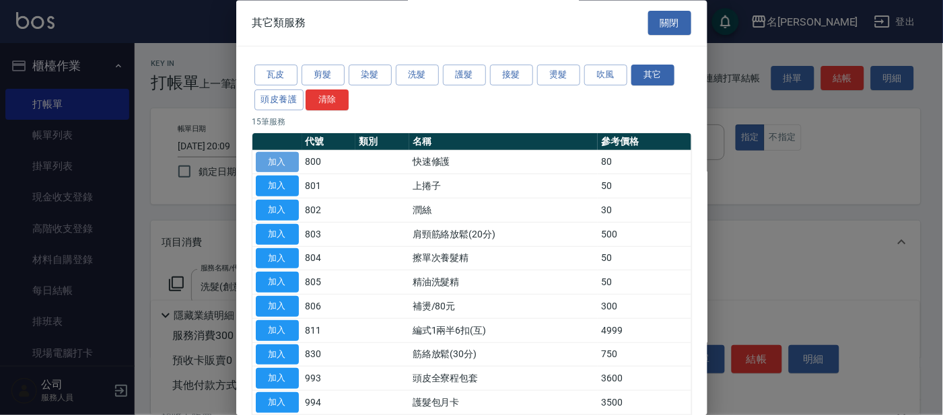
click at [287, 162] on button "加入" at bounding box center [277, 162] width 43 height 21
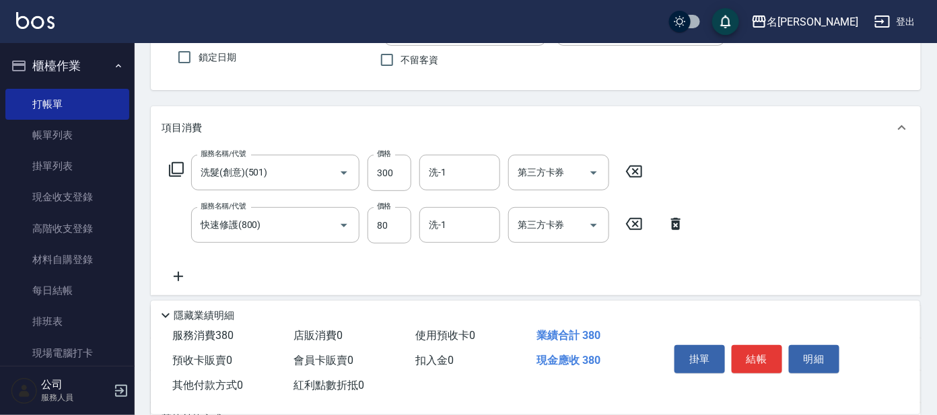
scroll to position [159, 0]
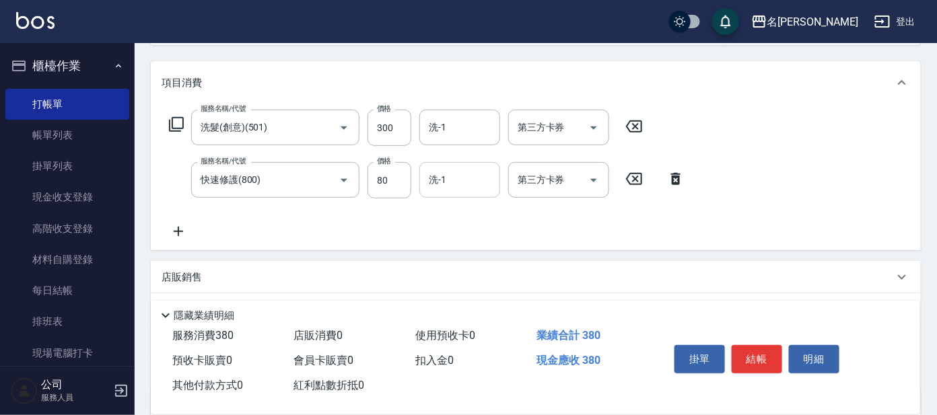
click at [460, 169] on input "洗-1" at bounding box center [459, 180] width 69 height 24
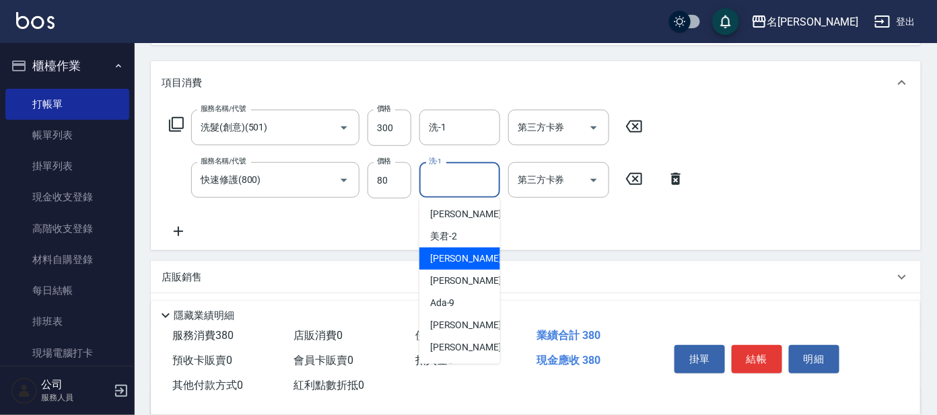
click at [449, 257] on span "小鳳 -7" at bounding box center [469, 259] width 79 height 14
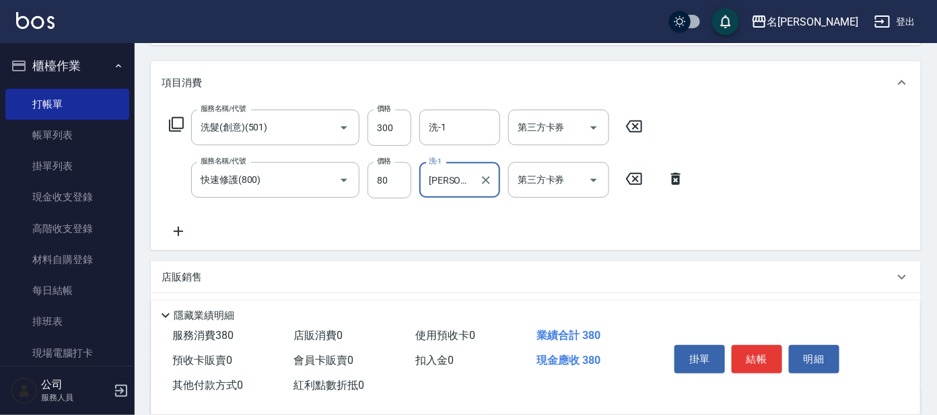
type input "小鳳-7"
click at [750, 355] on button "結帳" at bounding box center [757, 359] width 50 height 28
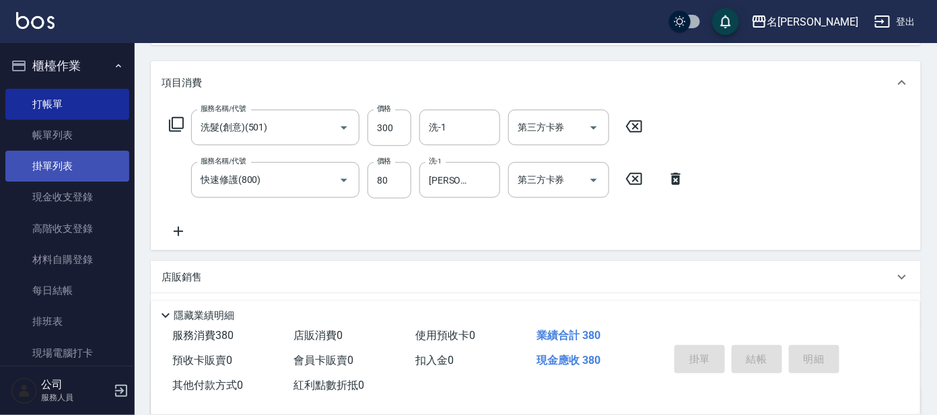
type input "2025/08/21 20:15"
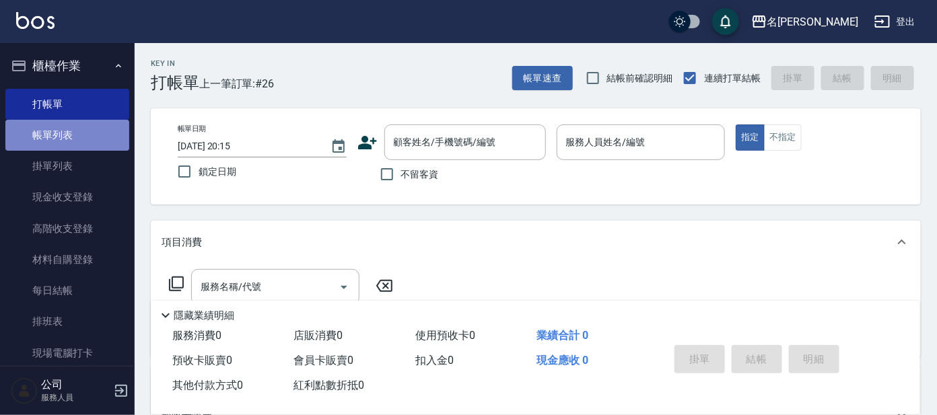
click at [67, 133] on link "帳單列表" at bounding box center [67, 135] width 124 height 31
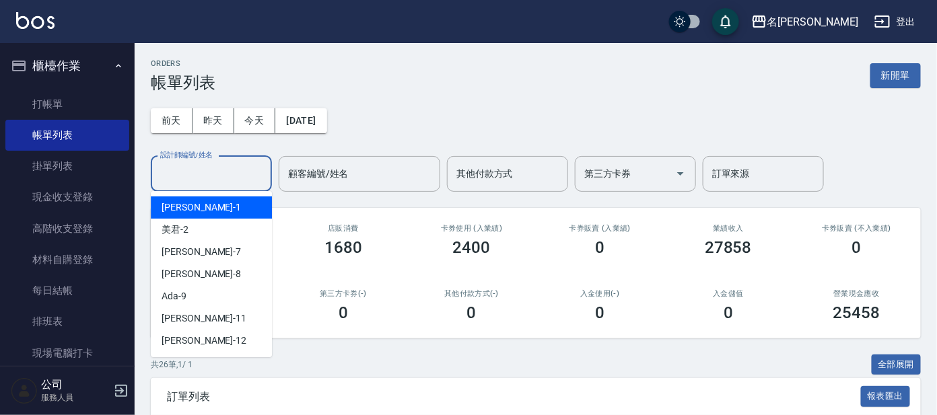
drag, startPoint x: 236, startPoint y: 174, endPoint x: 233, endPoint y: 184, distance: 10.4
click at [235, 174] on input "設計師編號/姓名" at bounding box center [211, 174] width 109 height 24
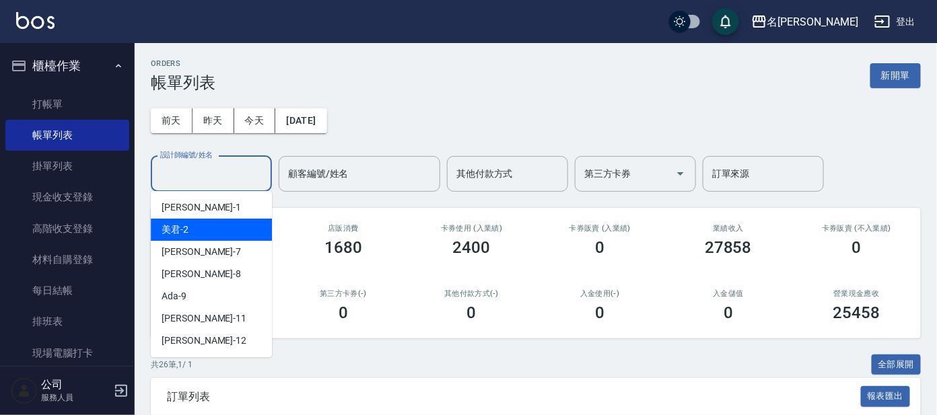
drag, startPoint x: 178, startPoint y: 228, endPoint x: 301, endPoint y: 203, distance: 125.6
click at [178, 226] on span "美君 -2" at bounding box center [175, 230] width 27 height 14
type input "美君-2"
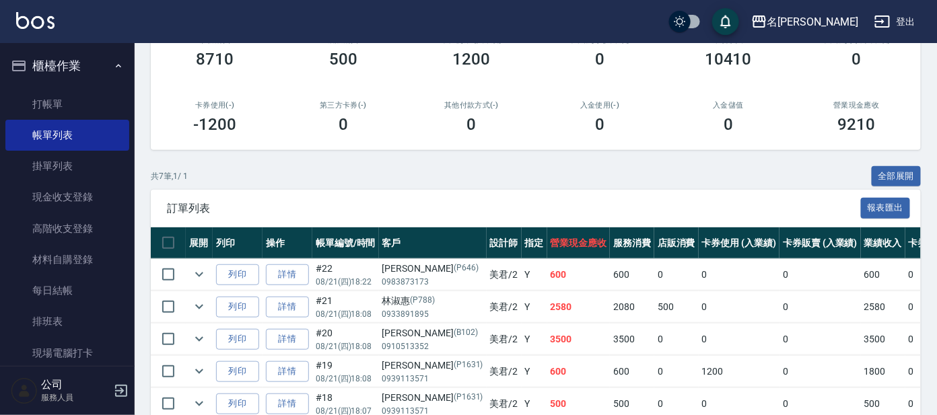
scroll to position [322, 0]
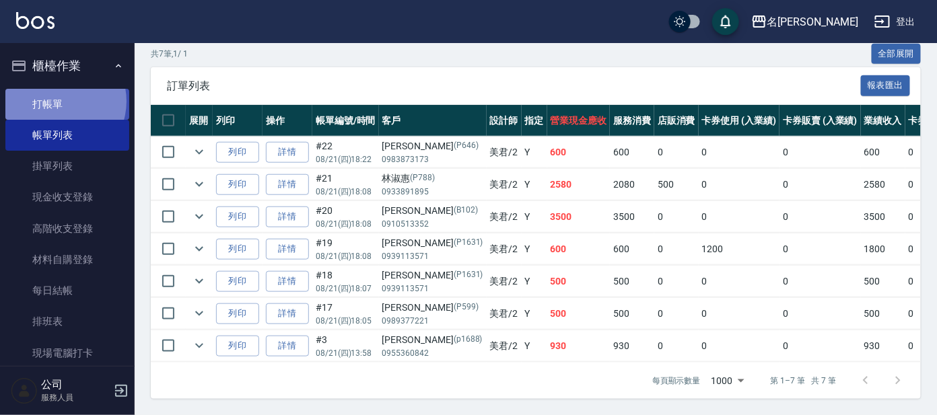
click at [55, 101] on link "打帳單" at bounding box center [67, 104] width 124 height 31
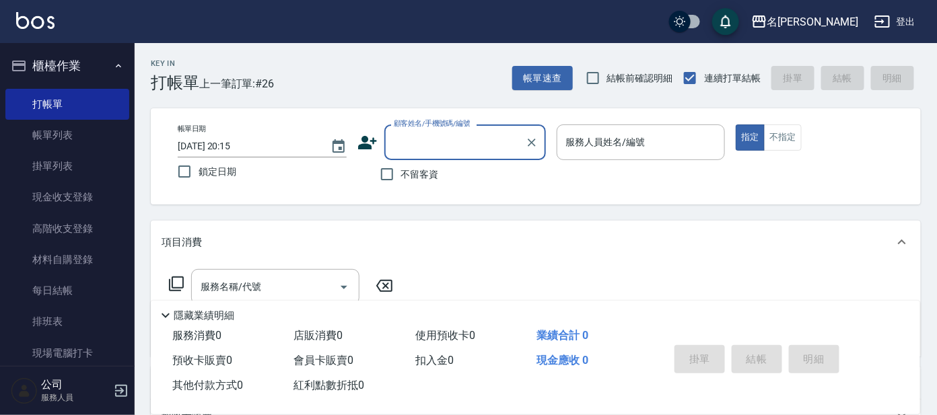
click at [406, 139] on input "顧客姓名/手機號碼/編號" at bounding box center [454, 143] width 129 height 24
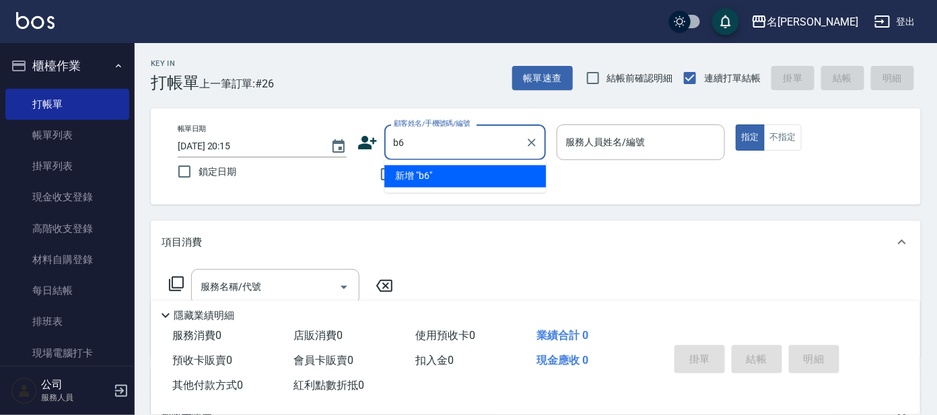
type input "b6"
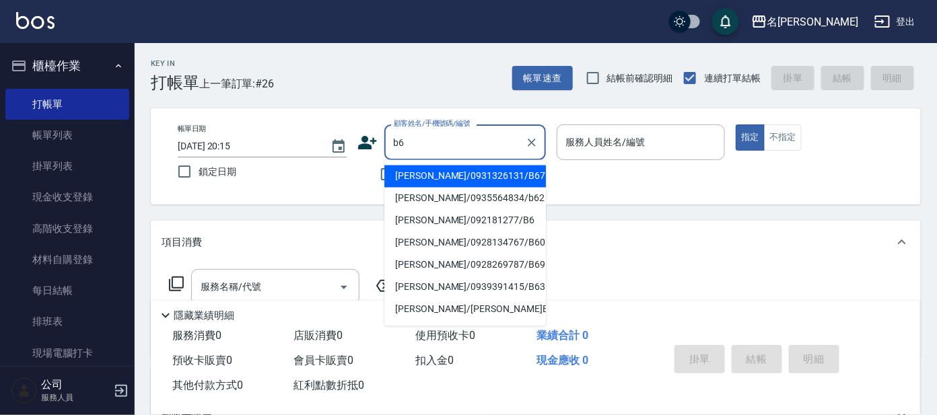
click at [418, 139] on input "b6" at bounding box center [454, 143] width 129 height 24
click at [530, 141] on icon "Clear" at bounding box center [532, 143] width 8 height 8
click at [462, 147] on input "顧客姓名/手機號碼/編號" at bounding box center [454, 143] width 129 height 24
click at [440, 149] on input "顧客姓名/手機號碼/編號" at bounding box center [454, 143] width 129 height 24
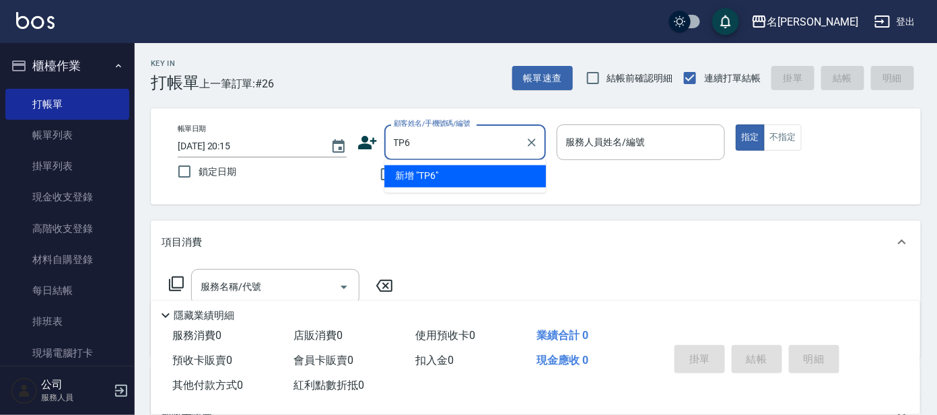
click at [454, 149] on input "TP6" at bounding box center [454, 143] width 129 height 24
type input "T"
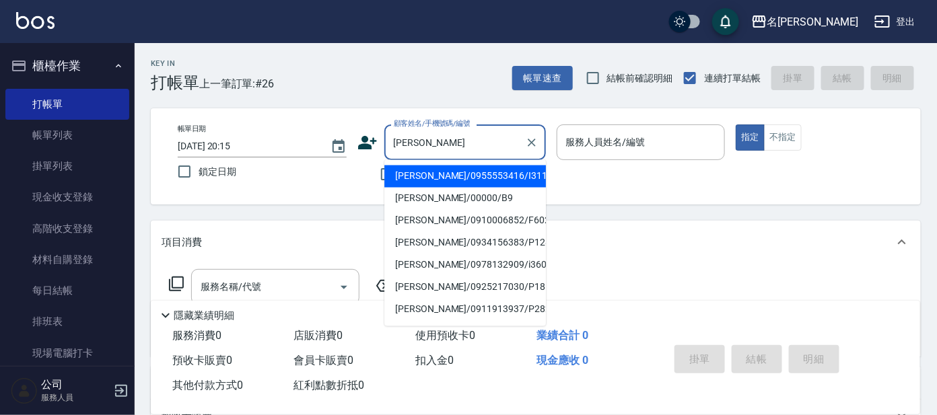
click at [462, 201] on li "陳奕愷/00000/B9" at bounding box center [465, 199] width 162 height 22
type input "陳奕愷/00000/B9"
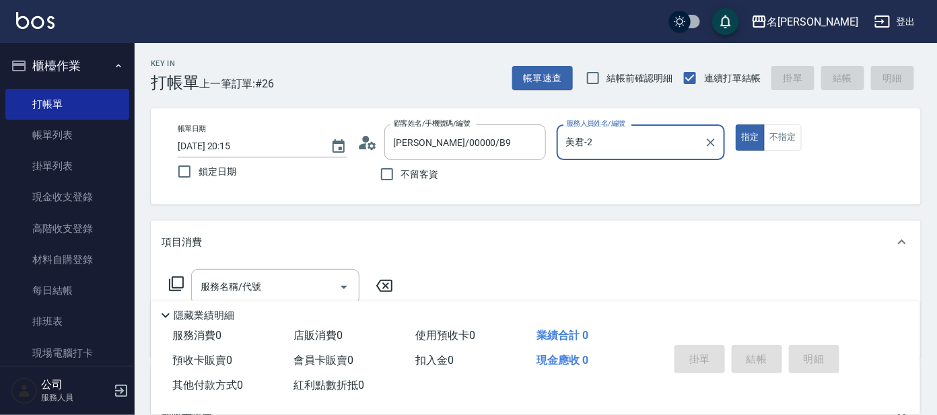
type input "美君-2"
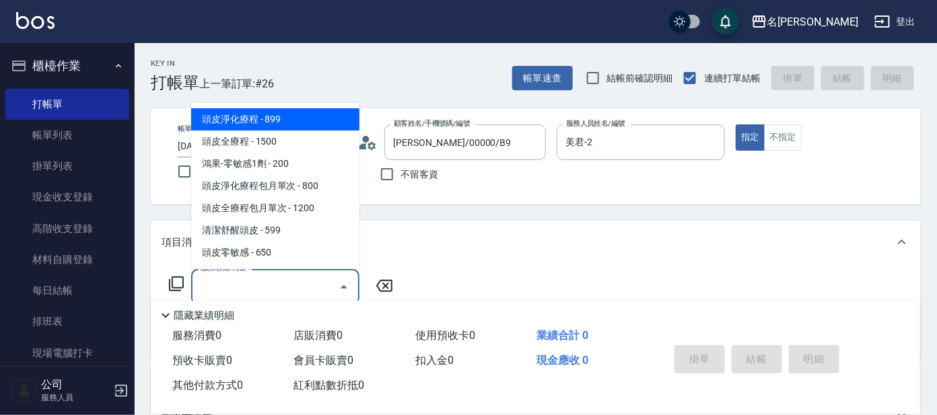
click at [299, 291] on input "服務名稱/代號" at bounding box center [265, 287] width 136 height 24
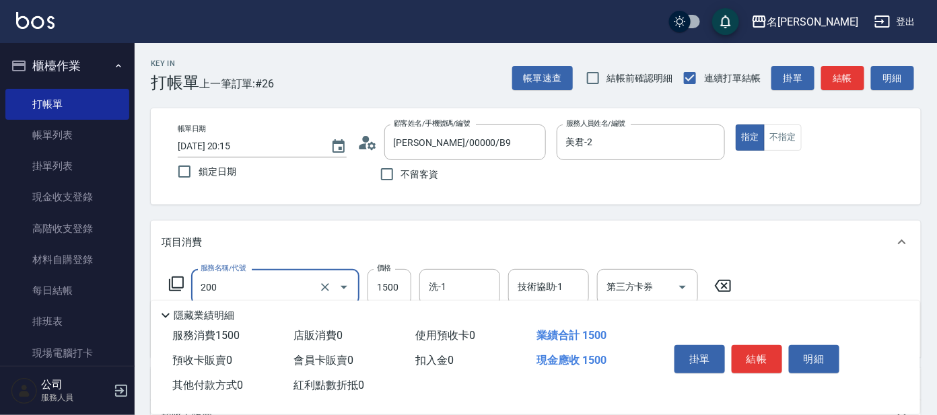
type input "空氣燙髮(200)"
type input "3000"
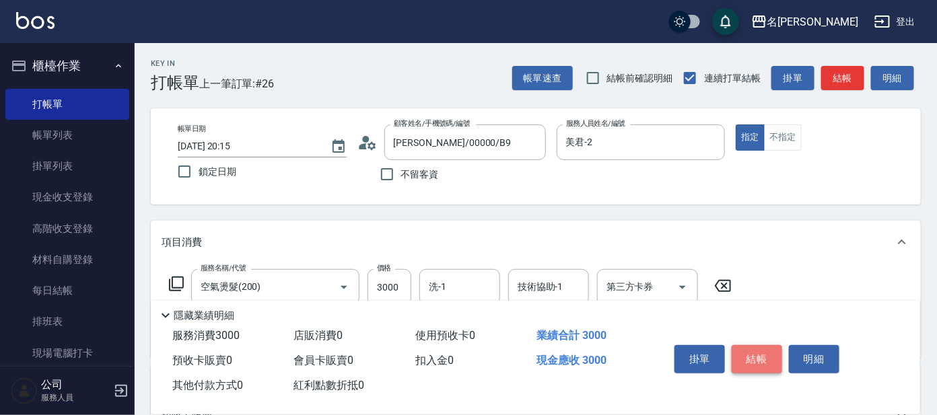
click at [758, 353] on button "結帳" at bounding box center [757, 359] width 50 height 28
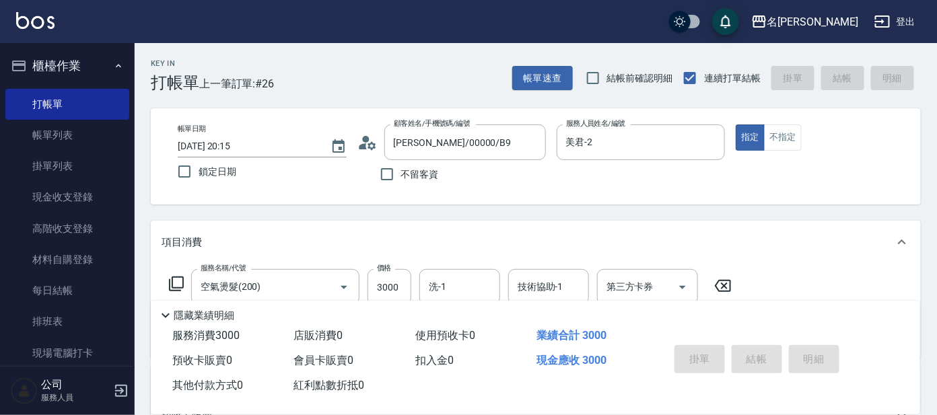
type input "2025/08/21 20:18"
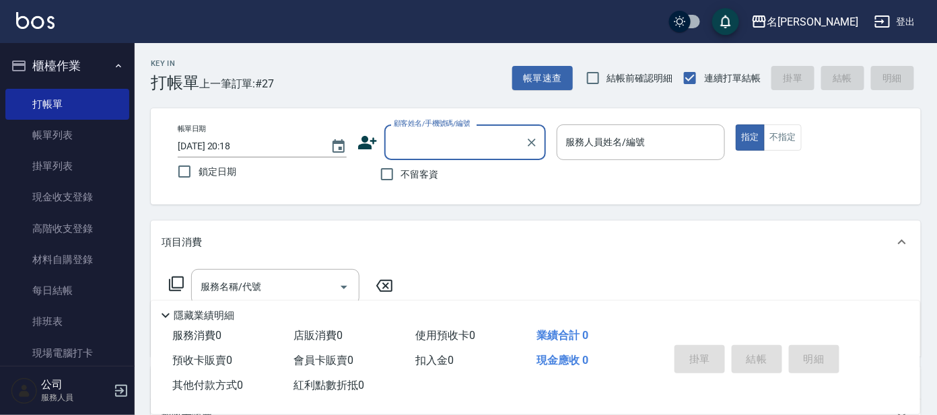
drag, startPoint x: 643, startPoint y: 241, endPoint x: 636, endPoint y: 236, distance: 9.2
click at [643, 240] on div "項目消費" at bounding box center [528, 243] width 732 height 14
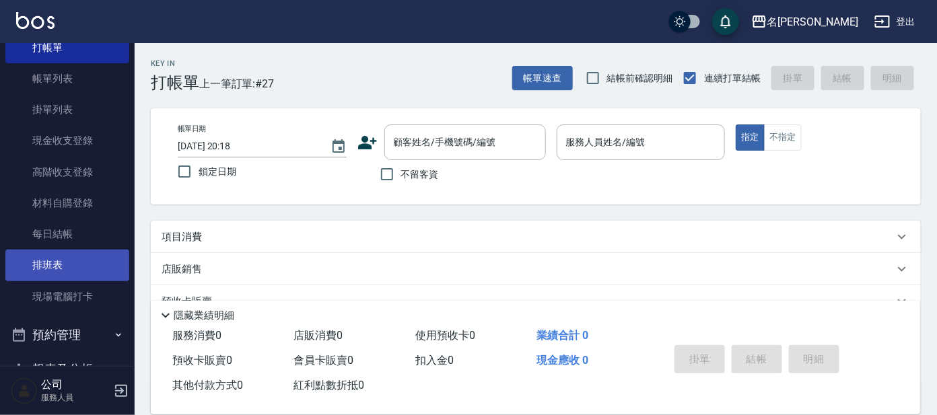
scroll to position [83, 0]
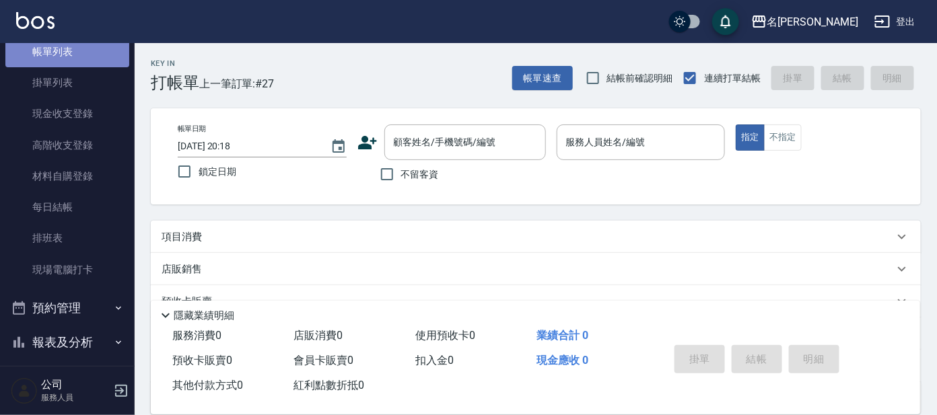
click at [78, 49] on link "帳單列表" at bounding box center [67, 51] width 124 height 31
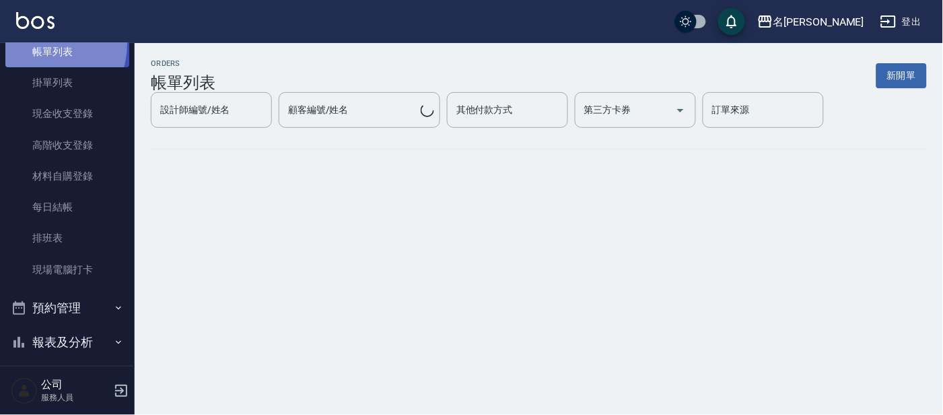
click at [43, 43] on link "帳單列表" at bounding box center [67, 51] width 124 height 31
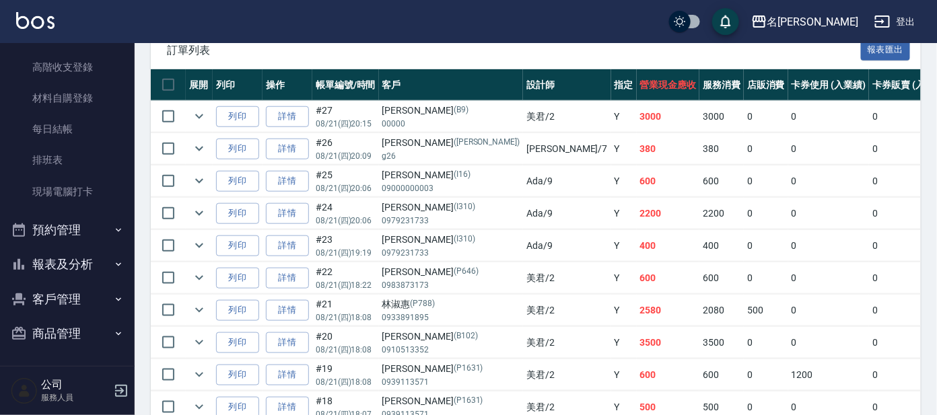
scroll to position [420, 0]
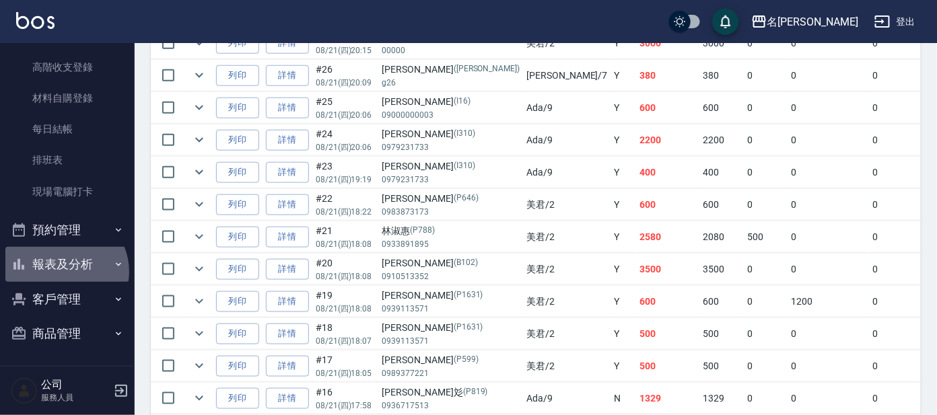
click at [64, 271] on button "報表及分析" at bounding box center [67, 264] width 124 height 35
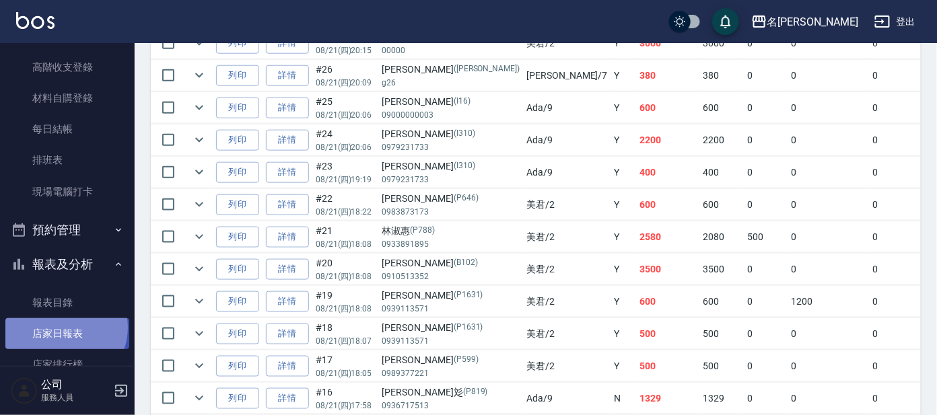
click at [63, 327] on link "店家日報表" at bounding box center [67, 333] width 124 height 31
